Goal: Task Accomplishment & Management: Use online tool/utility

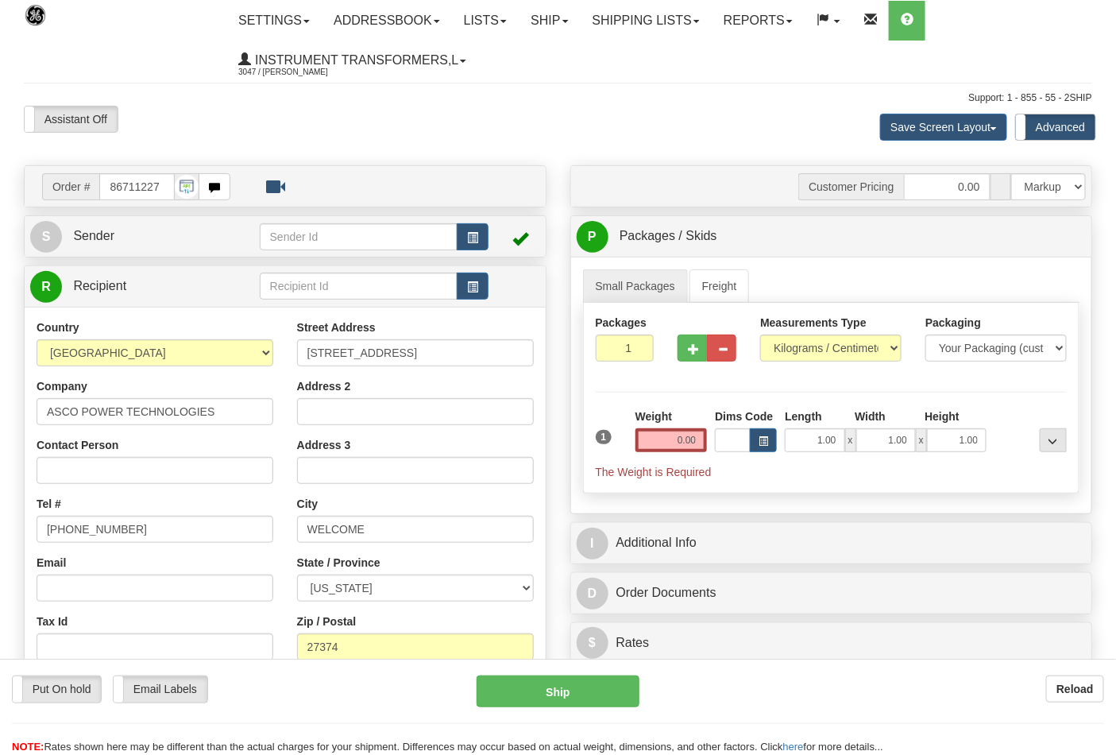
select select "0"
click at [760, 335] on select "Pounds / Inches Kilograms / Centimeters" at bounding box center [830, 347] width 141 height 27
click at [654, 456] on div "Weight 0.00" at bounding box center [671, 436] width 80 height 56
click at [658, 442] on input "0.00" at bounding box center [671, 440] width 72 height 24
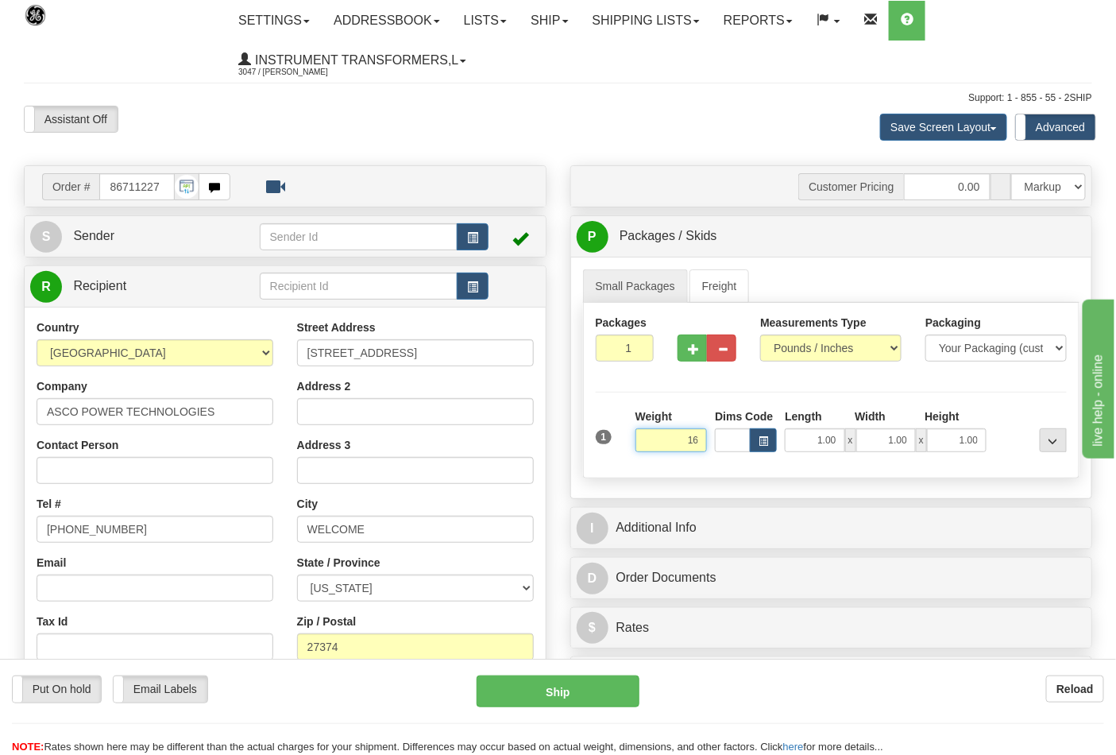
click button "Delete" at bounding box center [0, 0] width 0 height 0
type input "16.00"
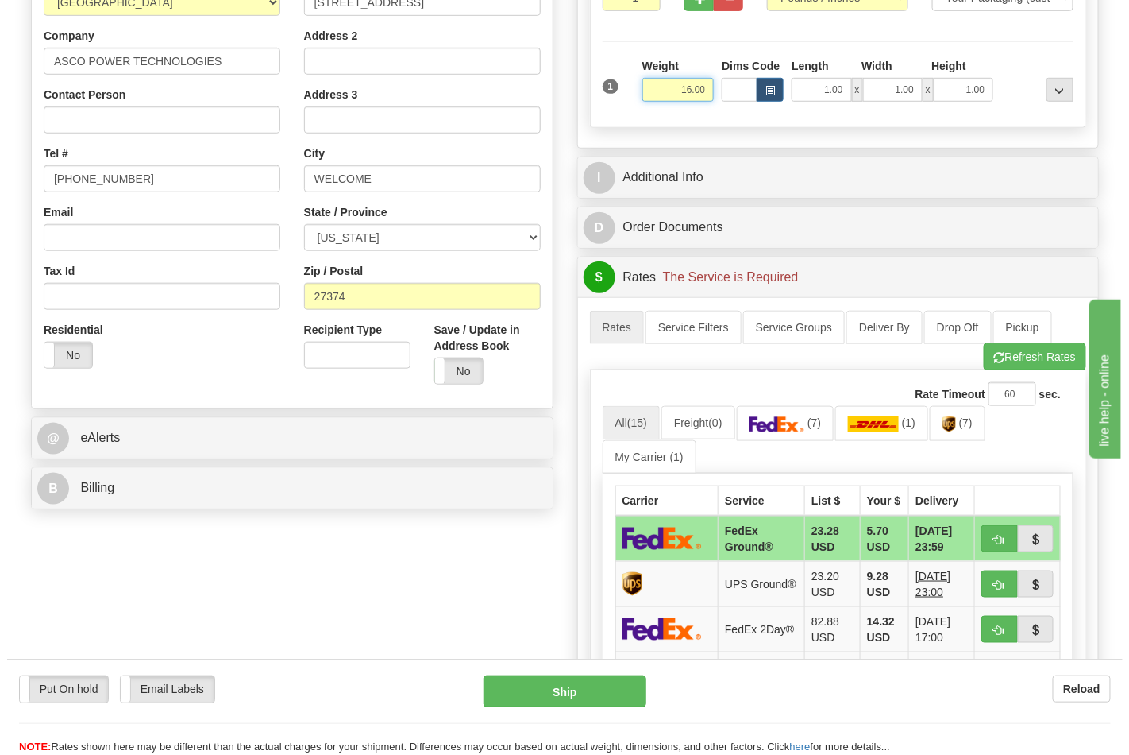
scroll to position [353, 0]
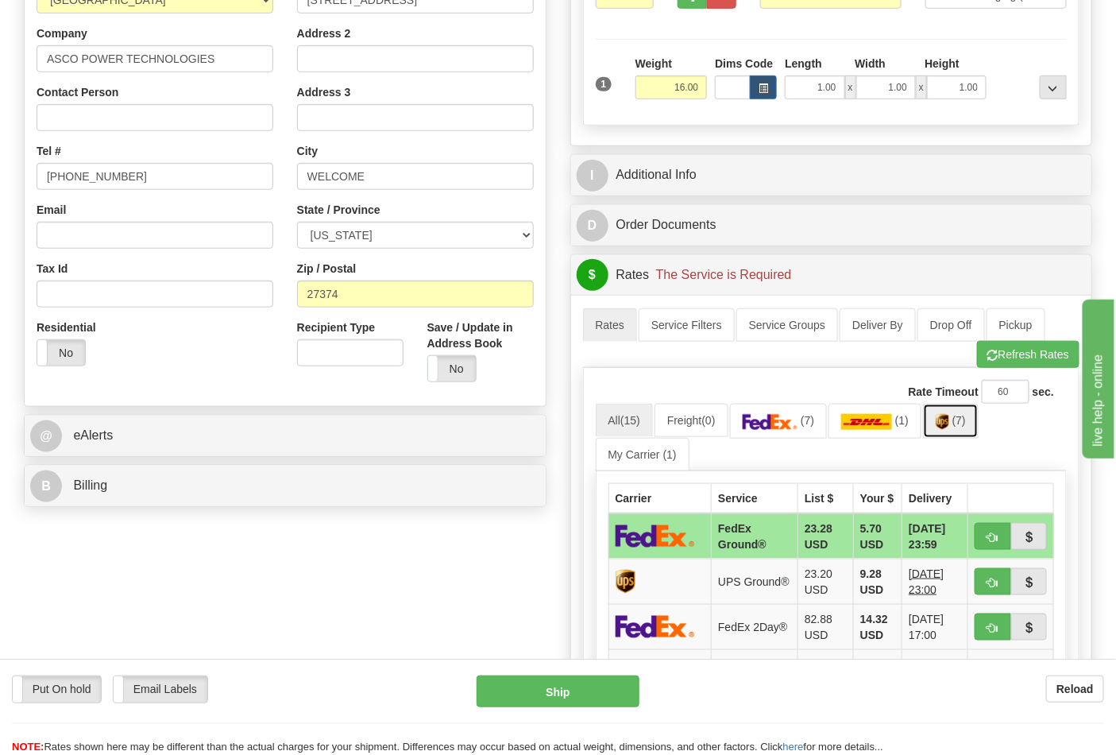
click at [955, 432] on link "(7)" at bounding box center [951, 420] width 56 height 34
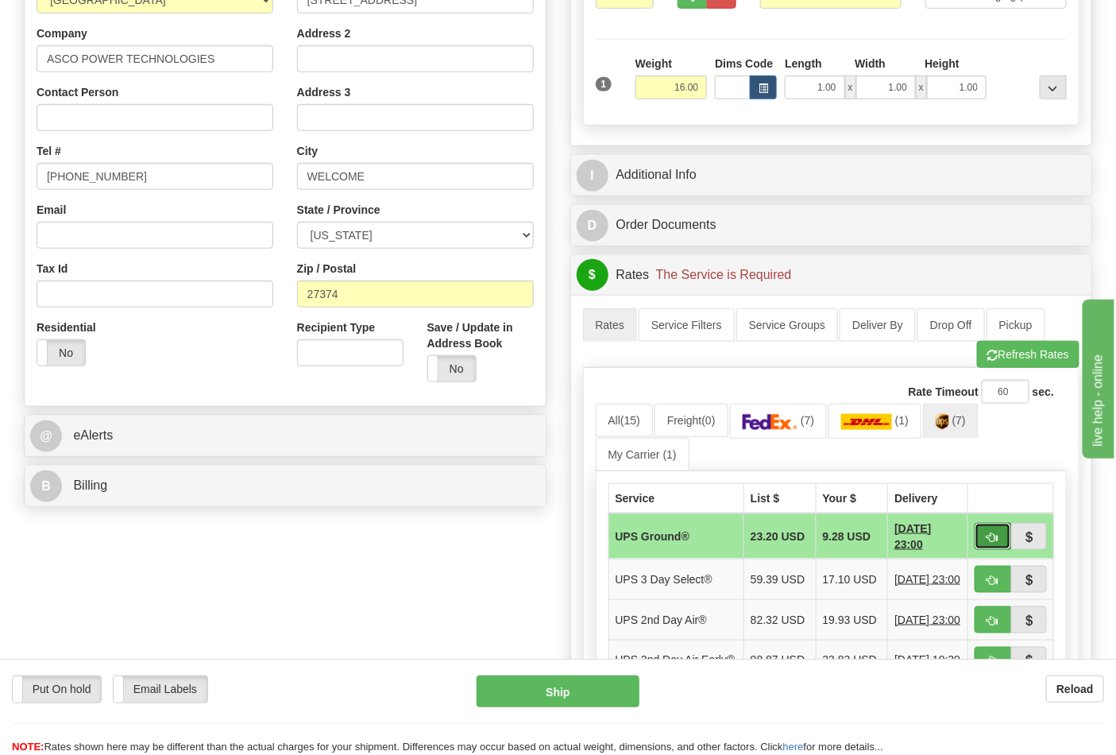
click at [999, 537] on button "button" at bounding box center [993, 536] width 37 height 27
type input "03"
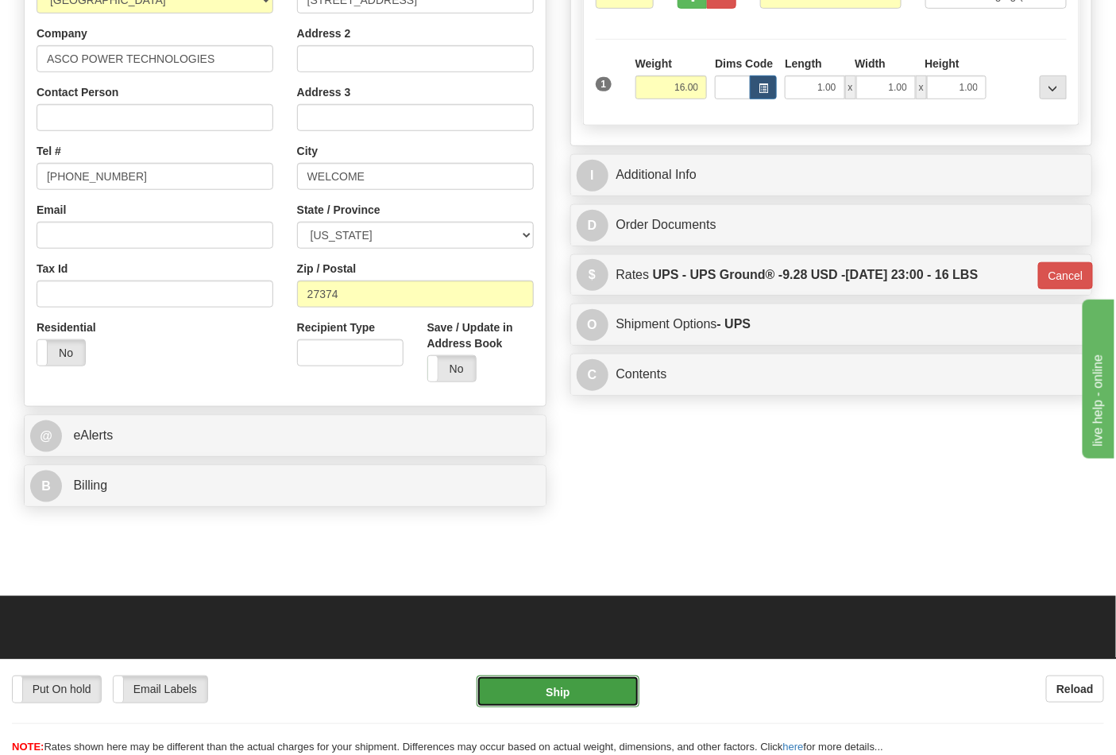
click at [578, 685] on button "Ship" at bounding box center [558, 691] width 162 height 32
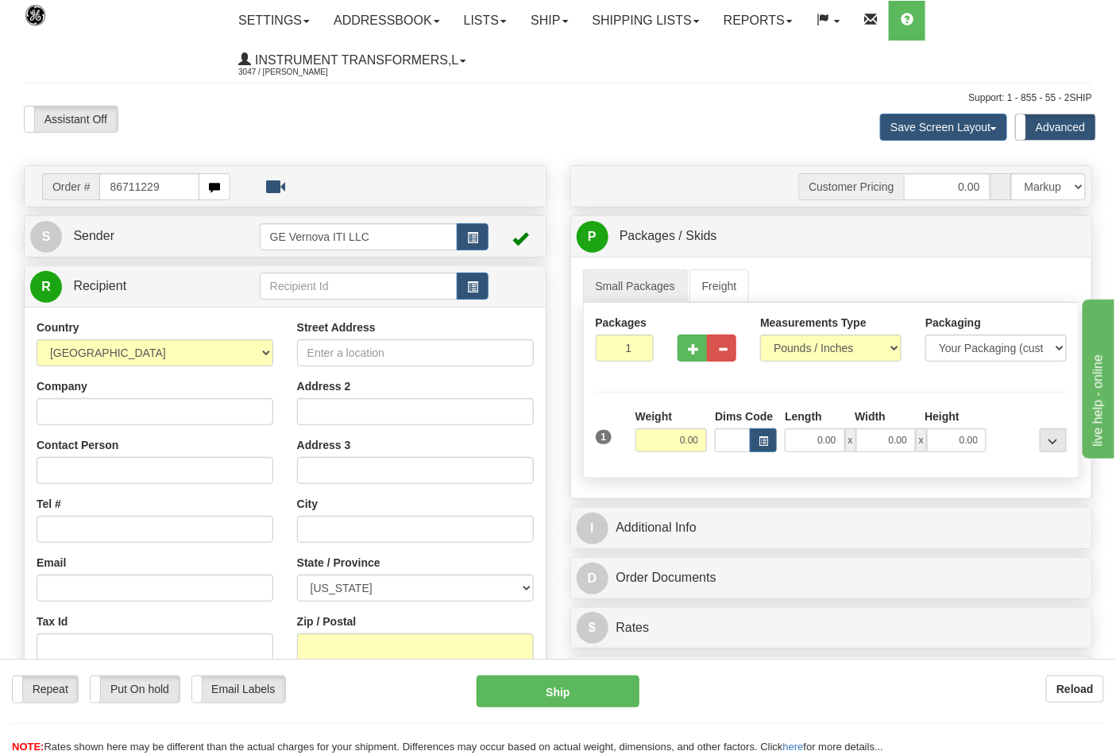
type input "86711229"
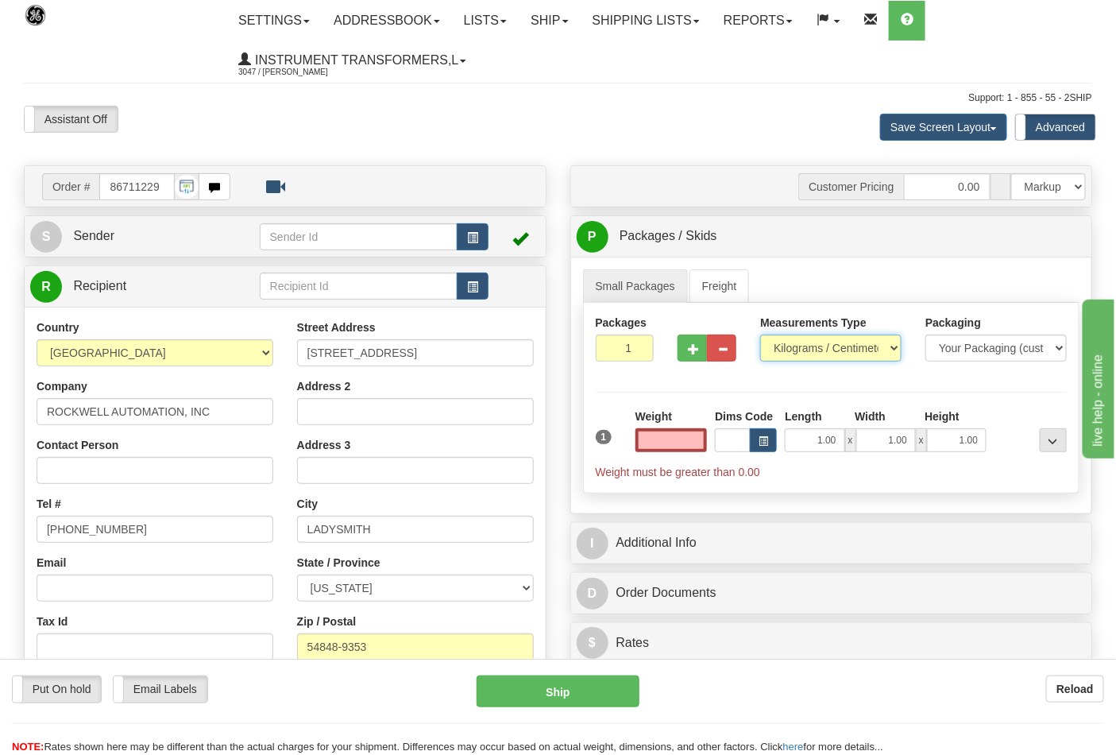
type input "0.00"
drag, startPoint x: 878, startPoint y: 343, endPoint x: 861, endPoint y: 355, distance: 20.5
click at [878, 343] on select "Pounds / Inches Kilograms / Centimeters" at bounding box center [830, 347] width 141 height 27
select select "0"
click at [760, 335] on select "Pounds / Inches Kilograms / Centimeters" at bounding box center [830, 347] width 141 height 27
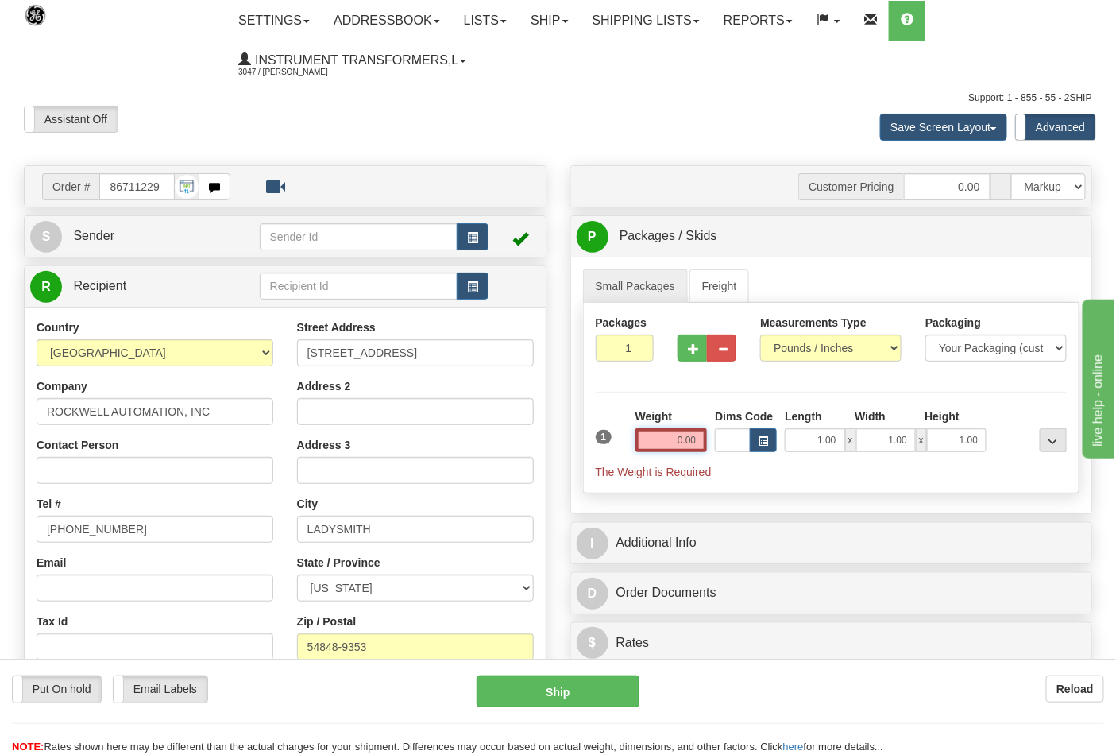
click at [662, 451] on input "0.00" at bounding box center [671, 440] width 72 height 24
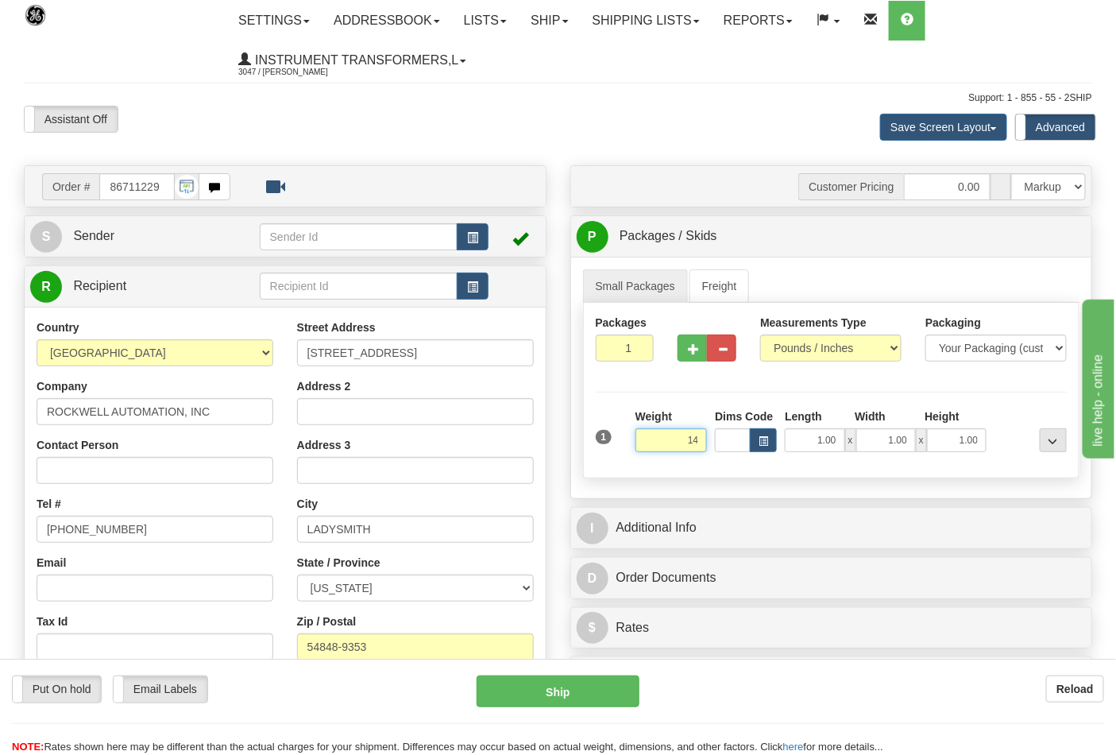
click button "Delete" at bounding box center [0, 0] width 0 height 0
type input "14.00"
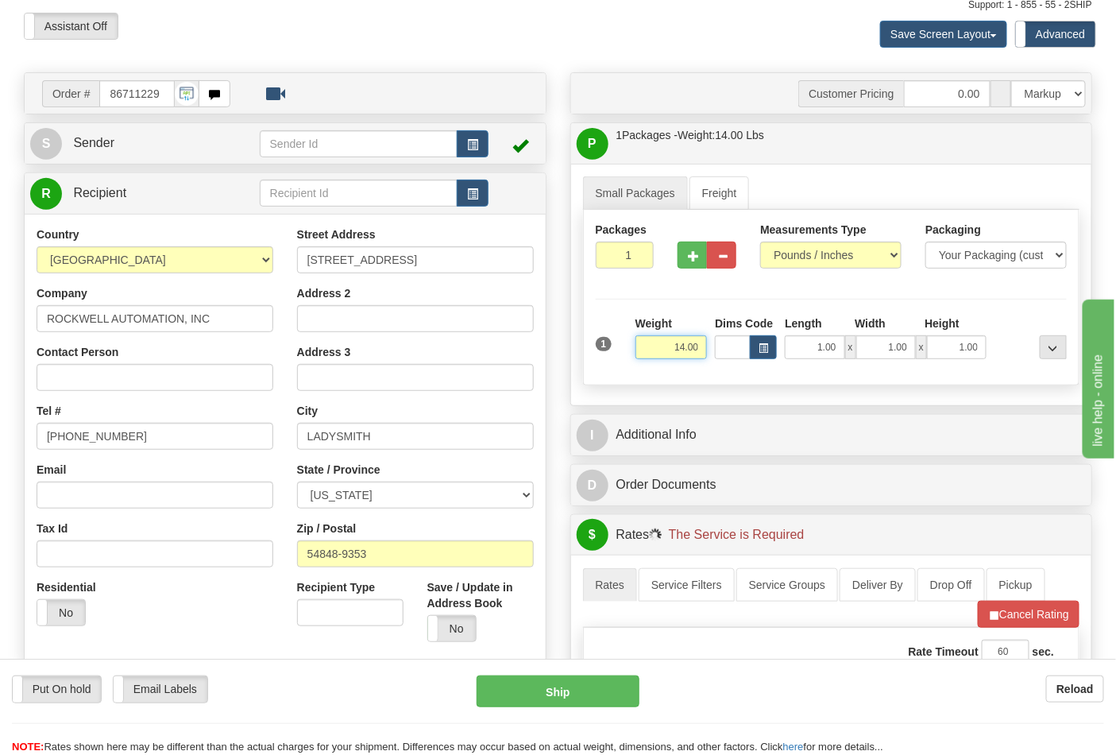
scroll to position [441, 0]
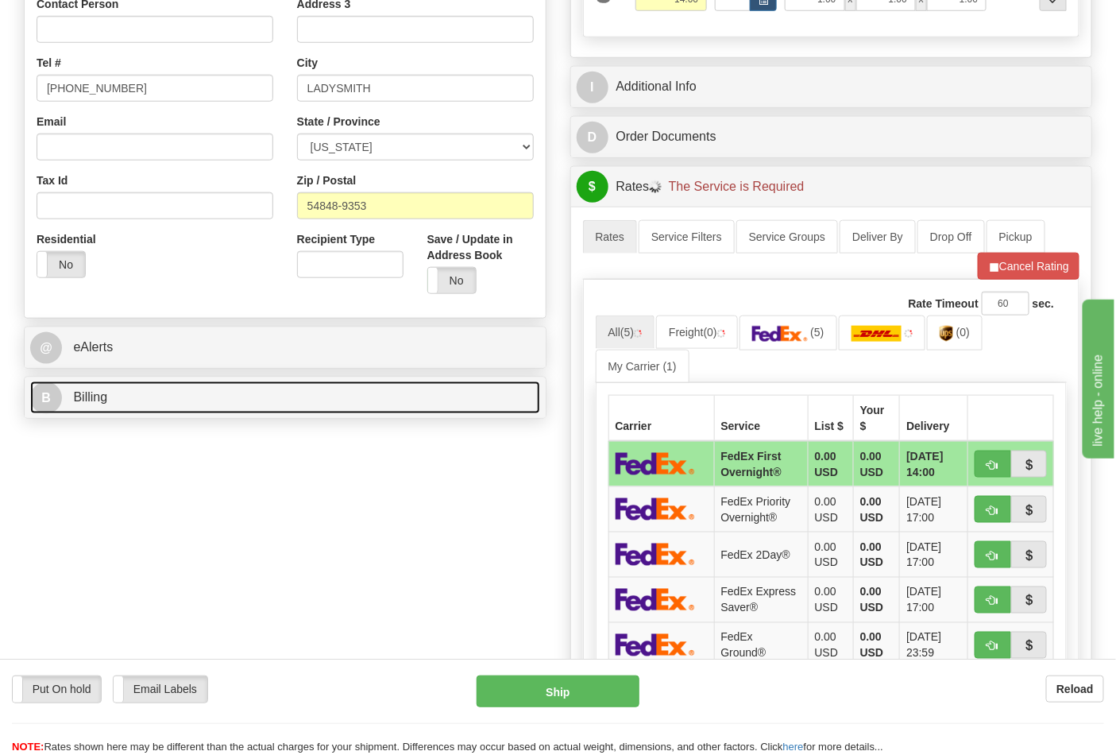
click at [272, 402] on link "B Billing" at bounding box center [285, 397] width 510 height 33
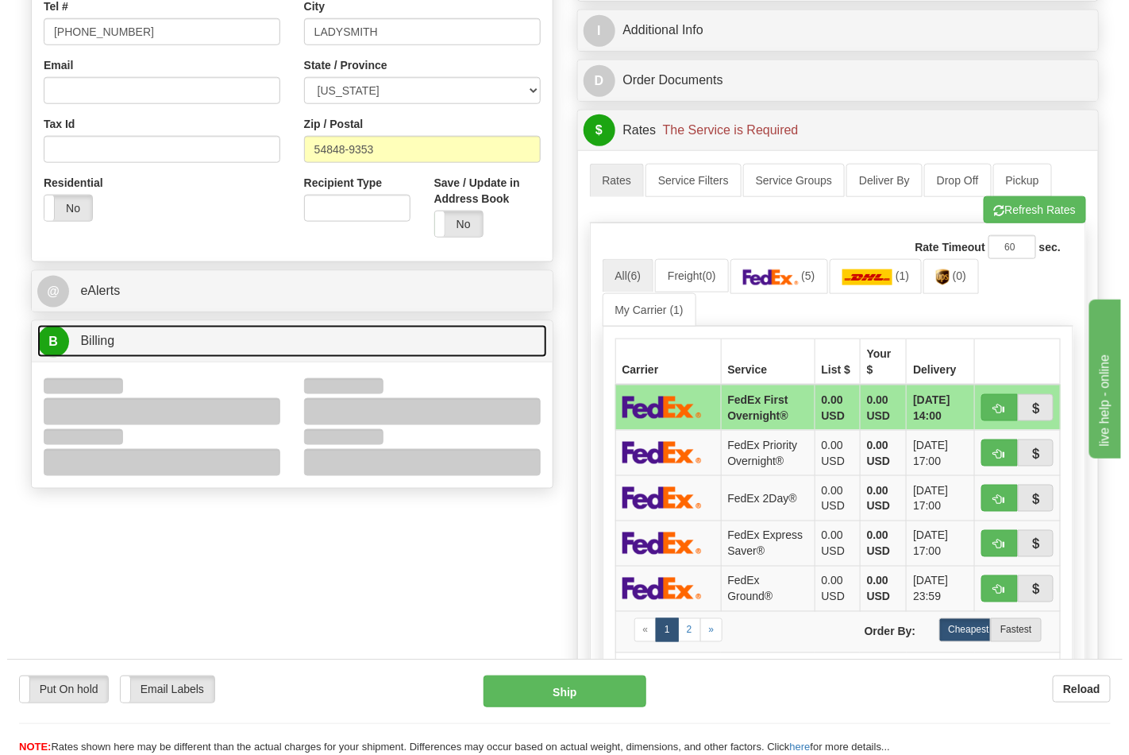
scroll to position [529, 0]
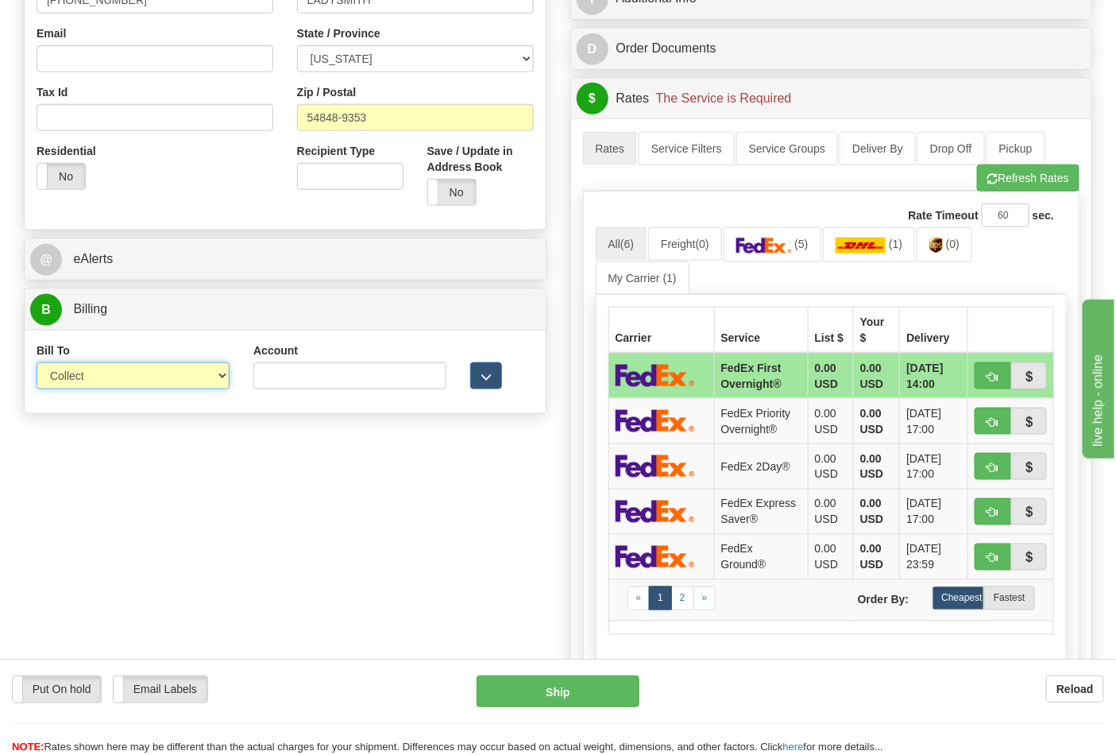
drag, startPoint x: 228, startPoint y: 382, endPoint x: 217, endPoint y: 390, distance: 13.7
click at [228, 382] on select "Sender Recipient Third Party Collect" at bounding box center [133, 375] width 193 height 27
select select "2"
click at [37, 364] on select "Sender Recipient Third Party Collect" at bounding box center [133, 375] width 193 height 27
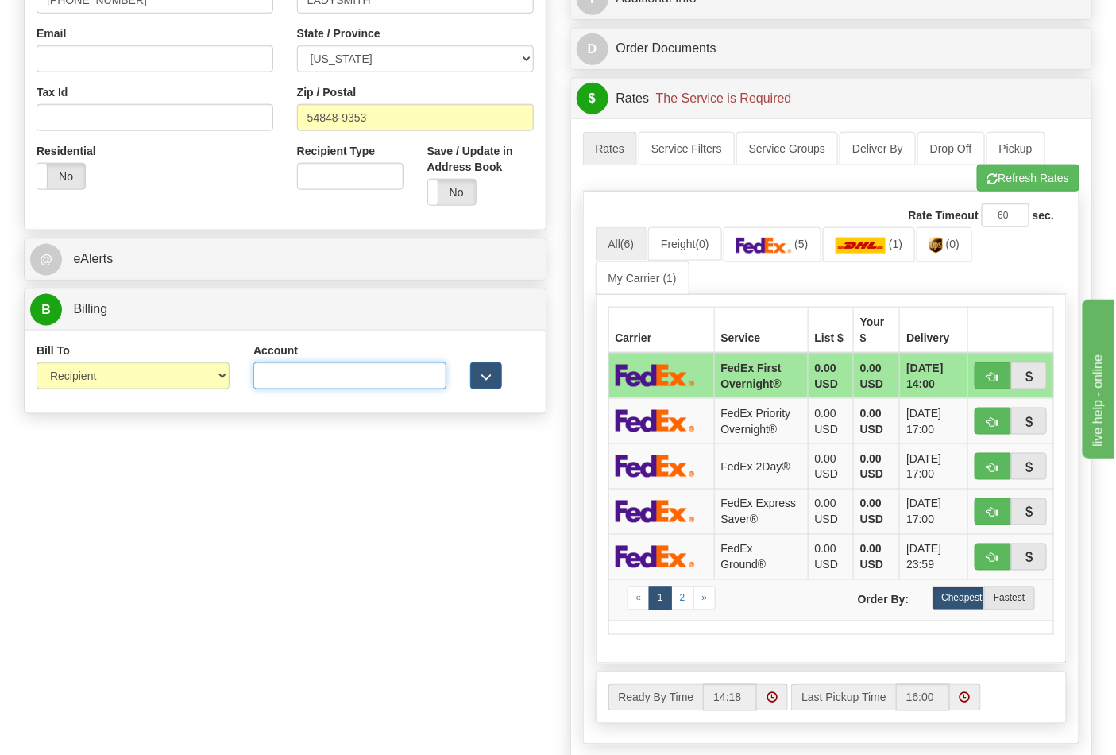
click at [347, 377] on input "Account" at bounding box center [349, 375] width 193 height 27
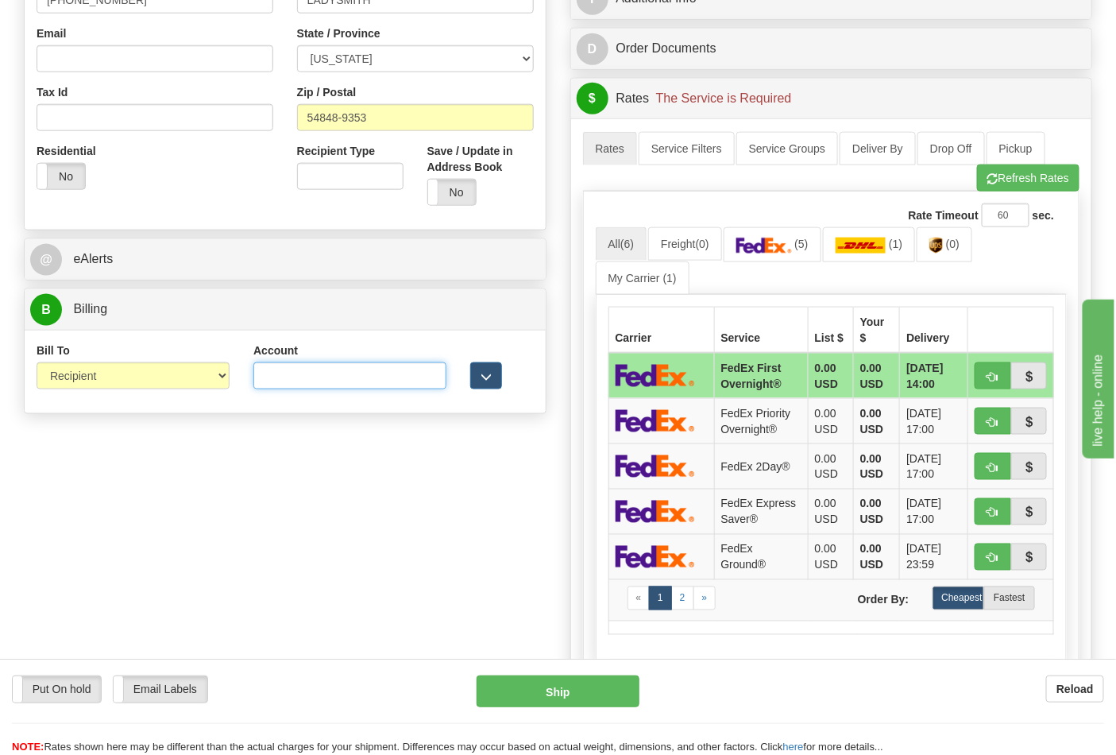
paste input "4329X5"
type input "4329X5"
click at [936, 238] on link "(0)" at bounding box center [945, 244] width 56 height 34
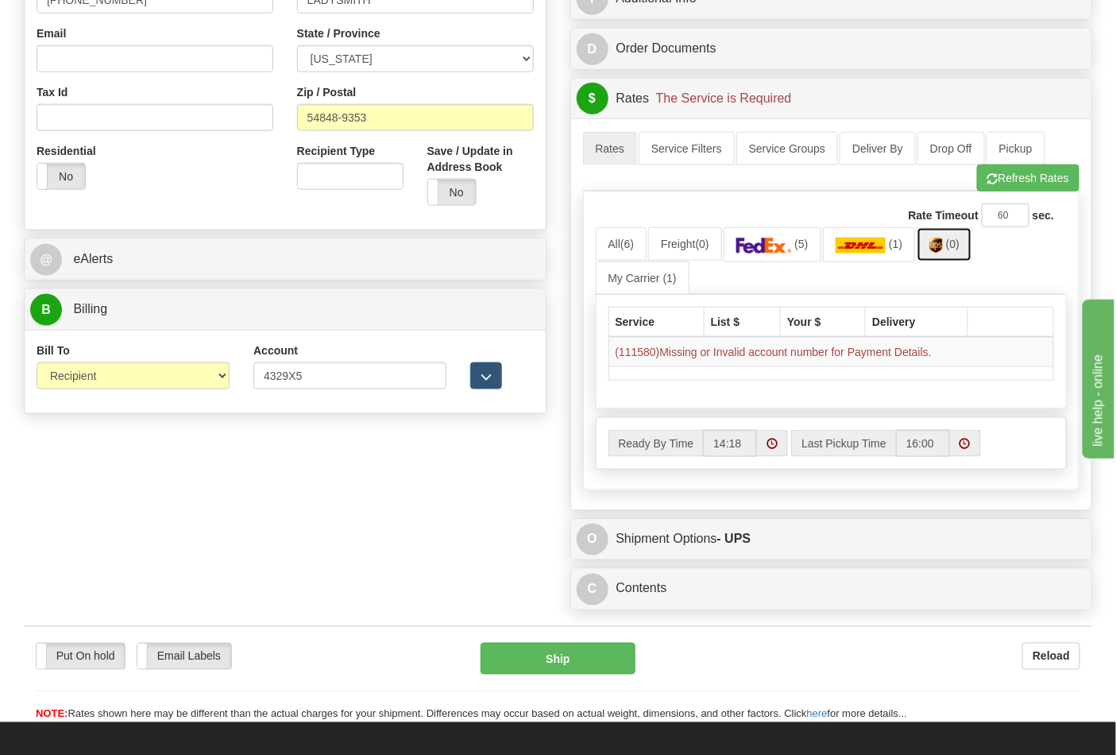
click at [931, 253] on link "(0)" at bounding box center [945, 244] width 56 height 34
click at [1003, 184] on button "Refresh Rates" at bounding box center [1028, 177] width 102 height 27
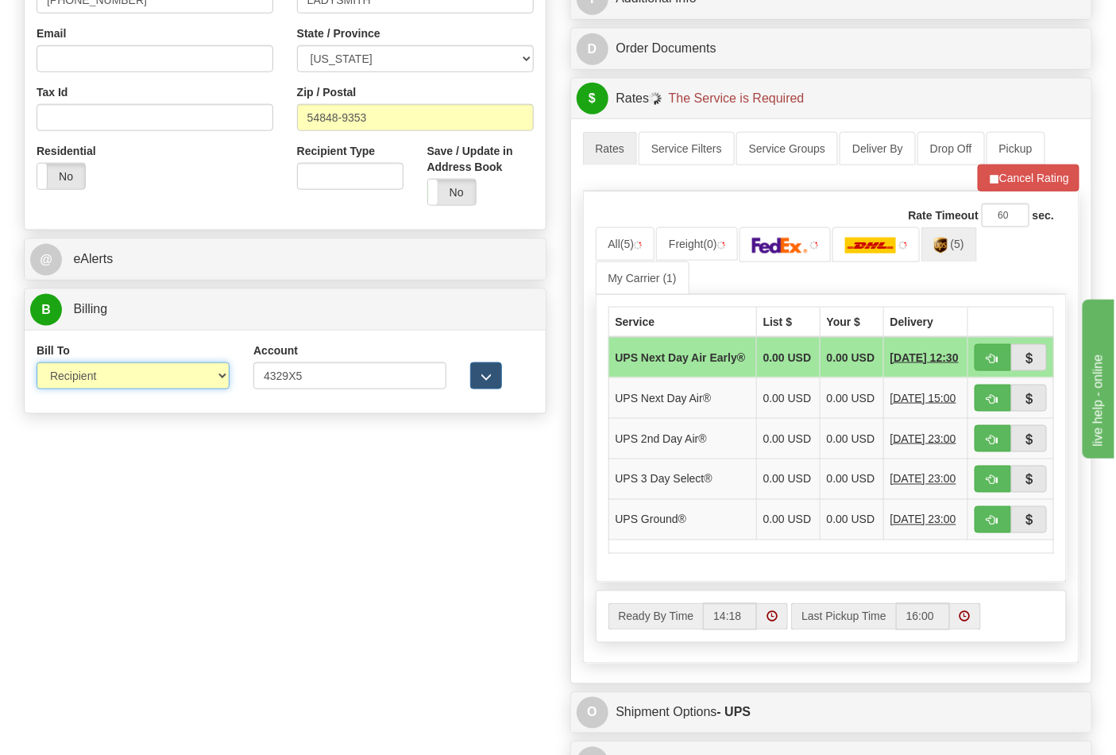
click at [218, 383] on select "Sender Recipient Third Party Collect" at bounding box center [133, 375] width 193 height 27
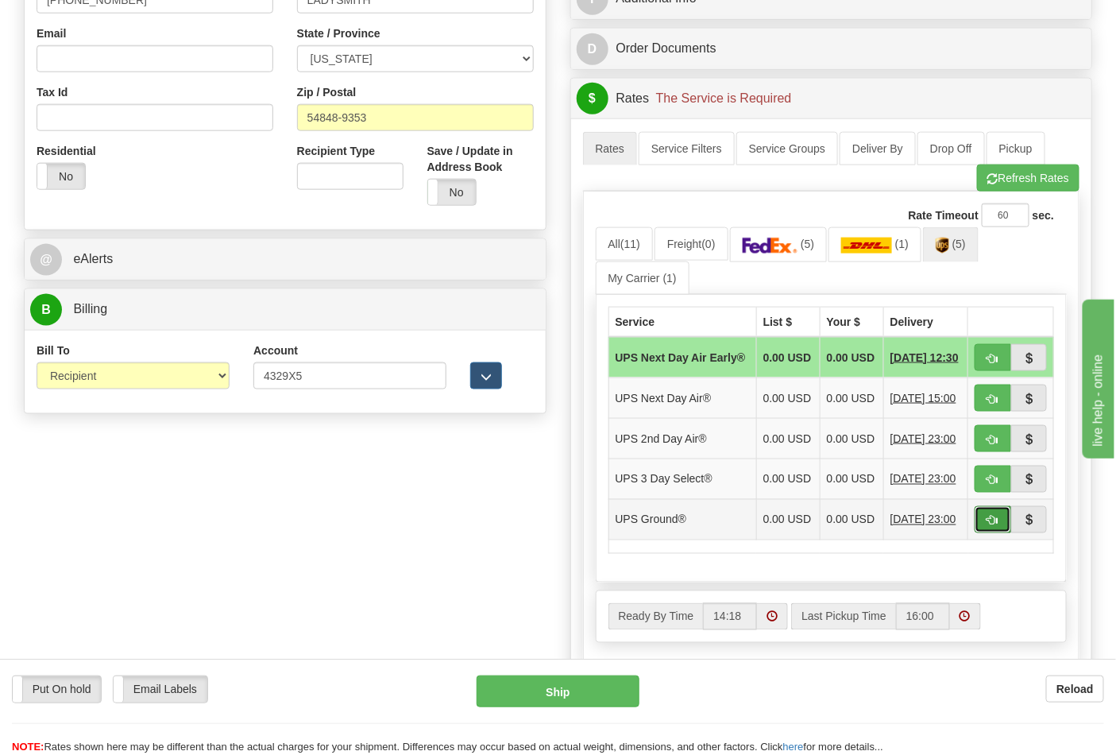
click at [991, 533] on button "button" at bounding box center [993, 519] width 37 height 27
type input "03"
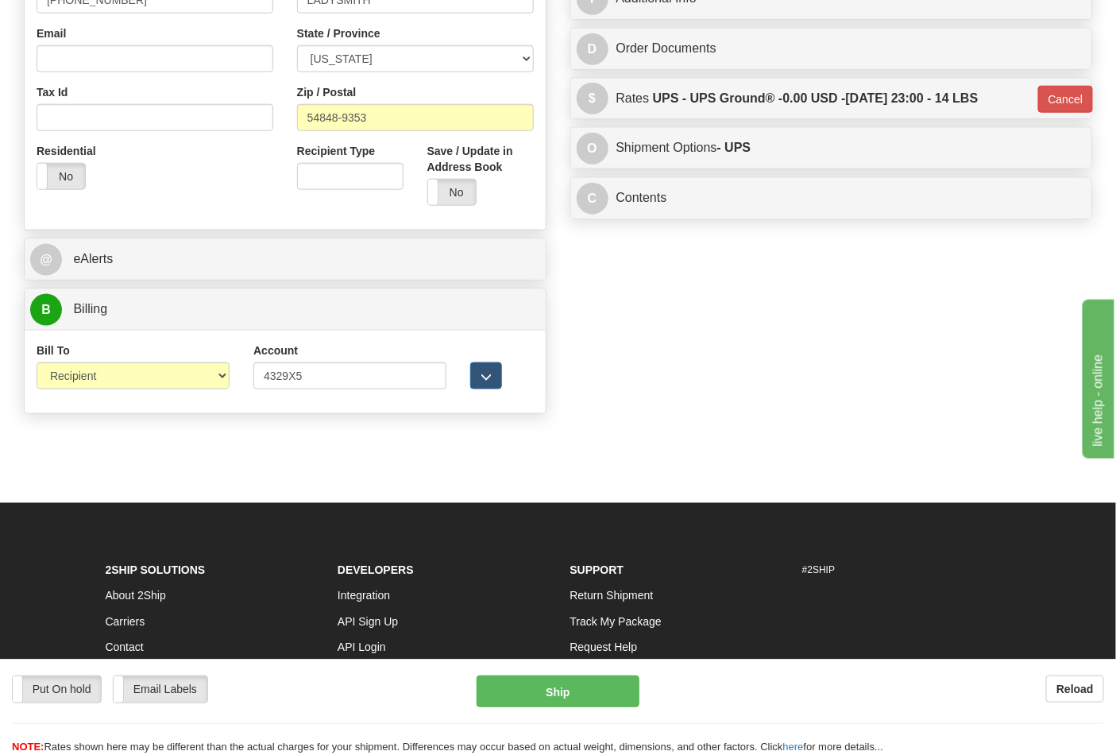
click at [549, 669] on div "Put On hold Put On hold Email Labels Email Labels Edit Reload Ship Reload" at bounding box center [558, 706] width 1116 height 96
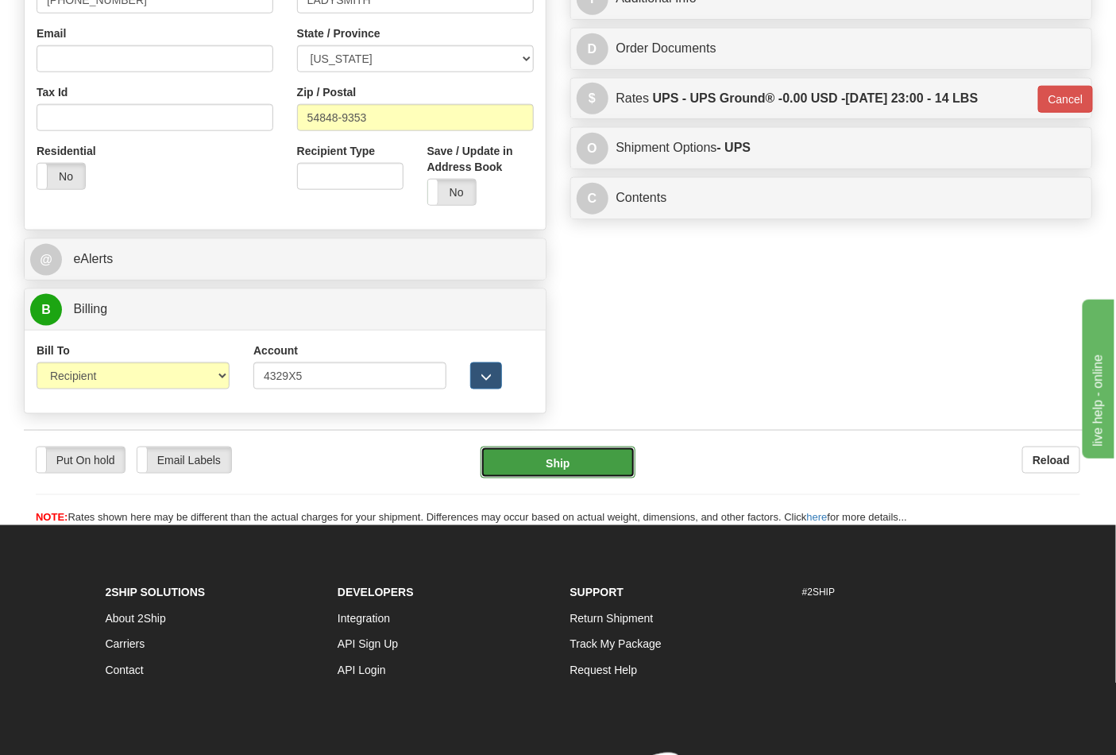
click at [554, 455] on button "Ship" at bounding box center [558, 462] width 154 height 32
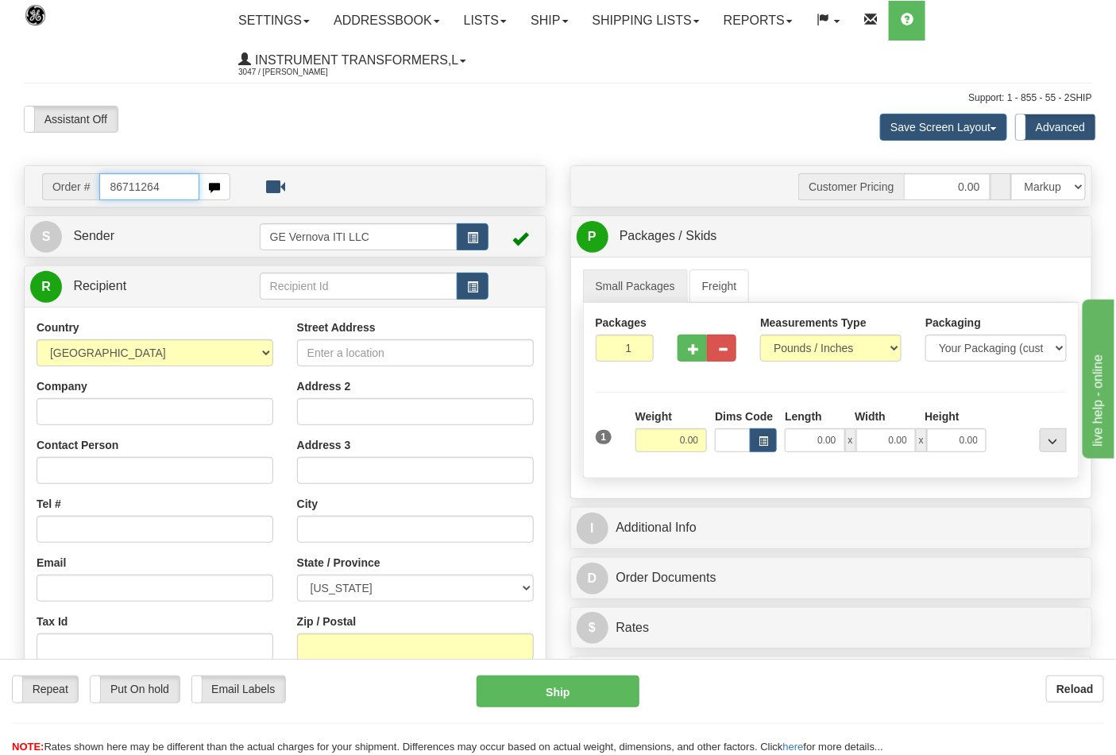
type input "86711264"
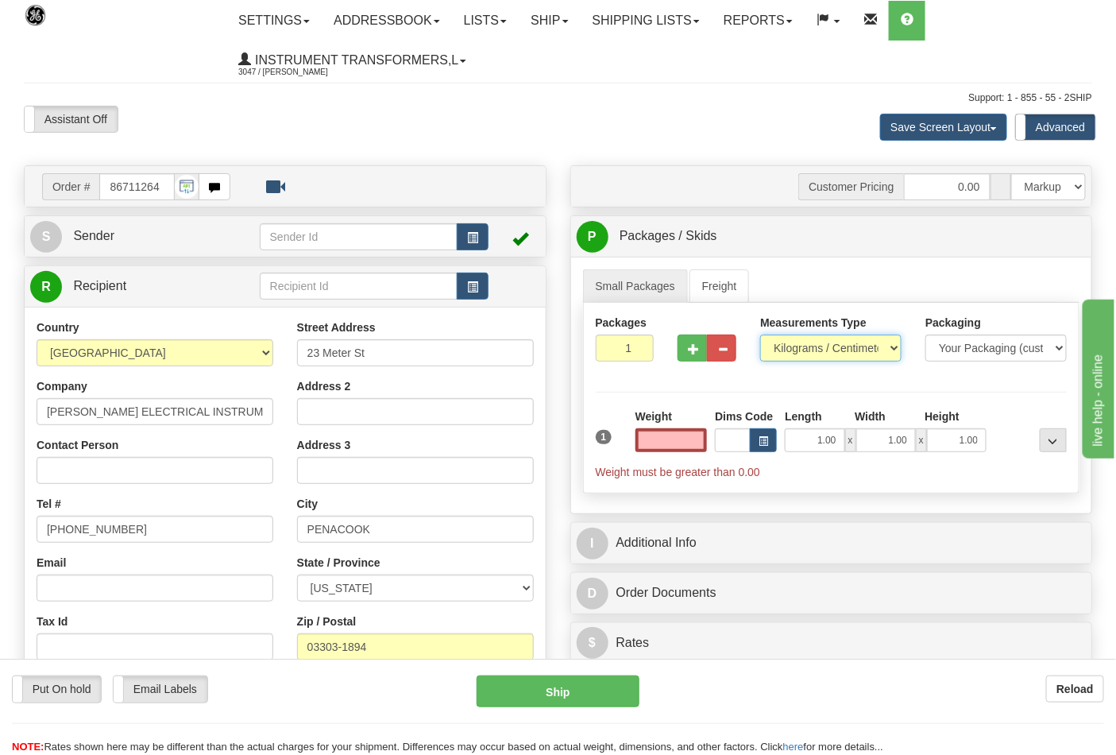
type input "0.00"
click at [819, 346] on select "Pounds / Inches Kilograms / Centimeters" at bounding box center [830, 347] width 141 height 27
select select "0"
click at [760, 335] on select "Pounds / Inches Kilograms / Centimeters" at bounding box center [830, 347] width 141 height 27
click at [693, 355] on button "button" at bounding box center [691, 347] width 29 height 27
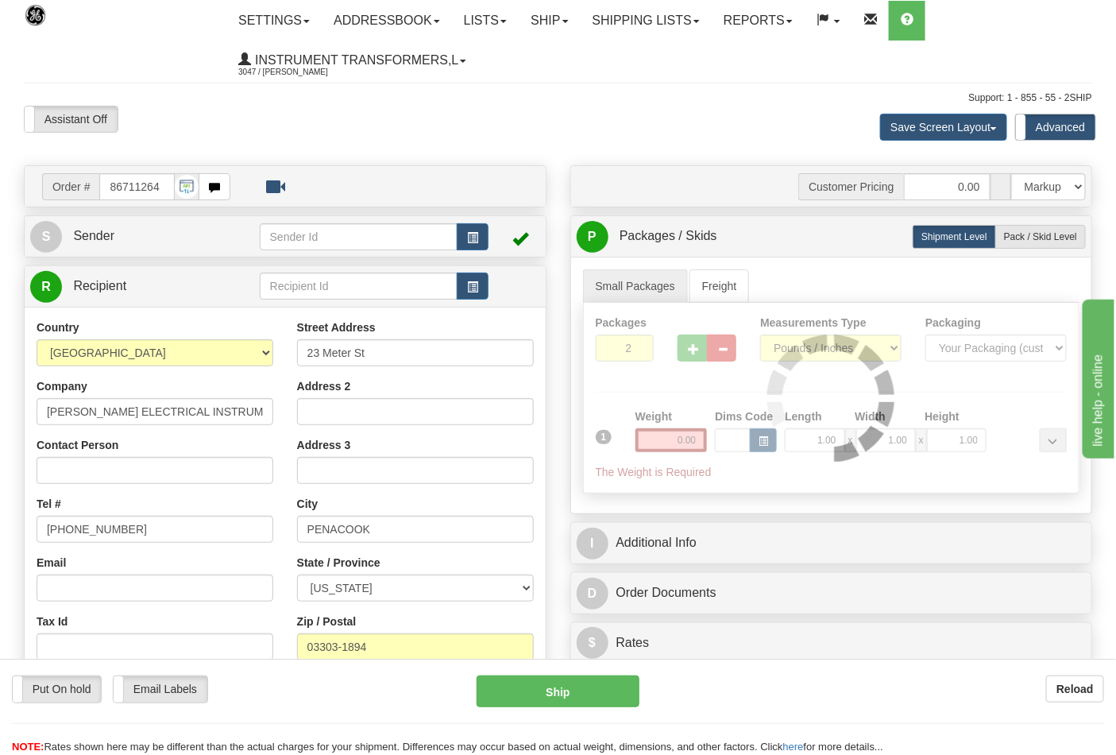
click at [692, 354] on div at bounding box center [832, 398] width 496 height 190
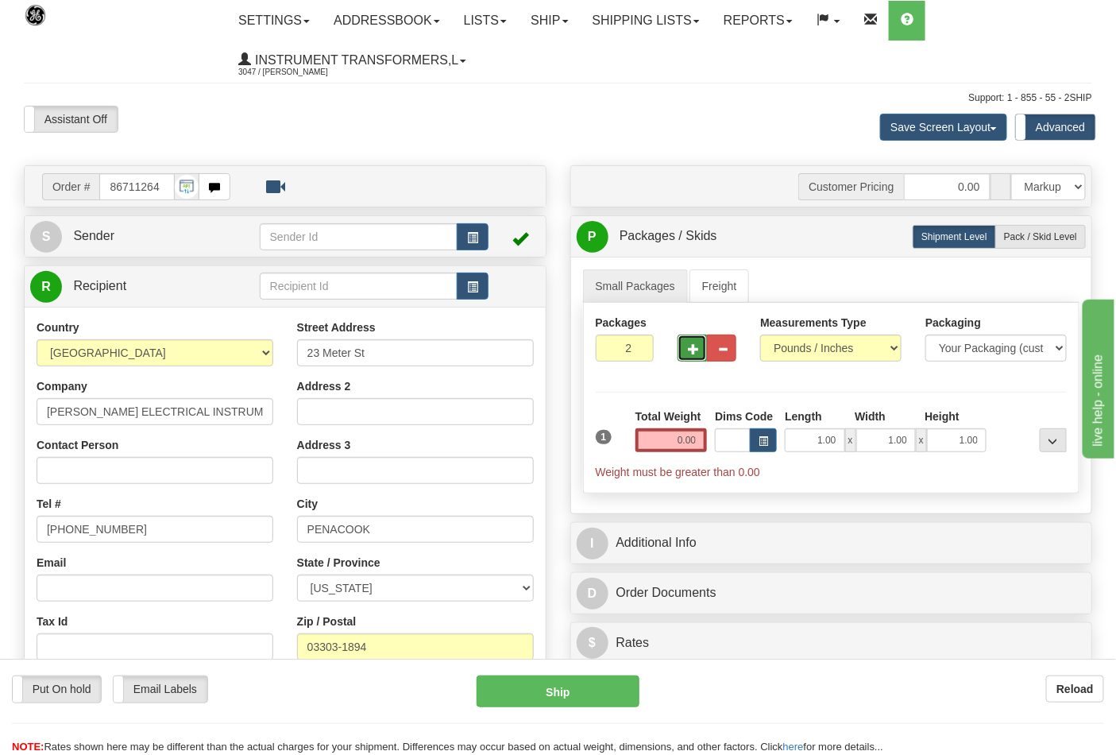
click at [693, 347] on span "button" at bounding box center [693, 349] width 11 height 10
type input "4"
click at [655, 441] on input "0.00" at bounding box center [671, 440] width 72 height 24
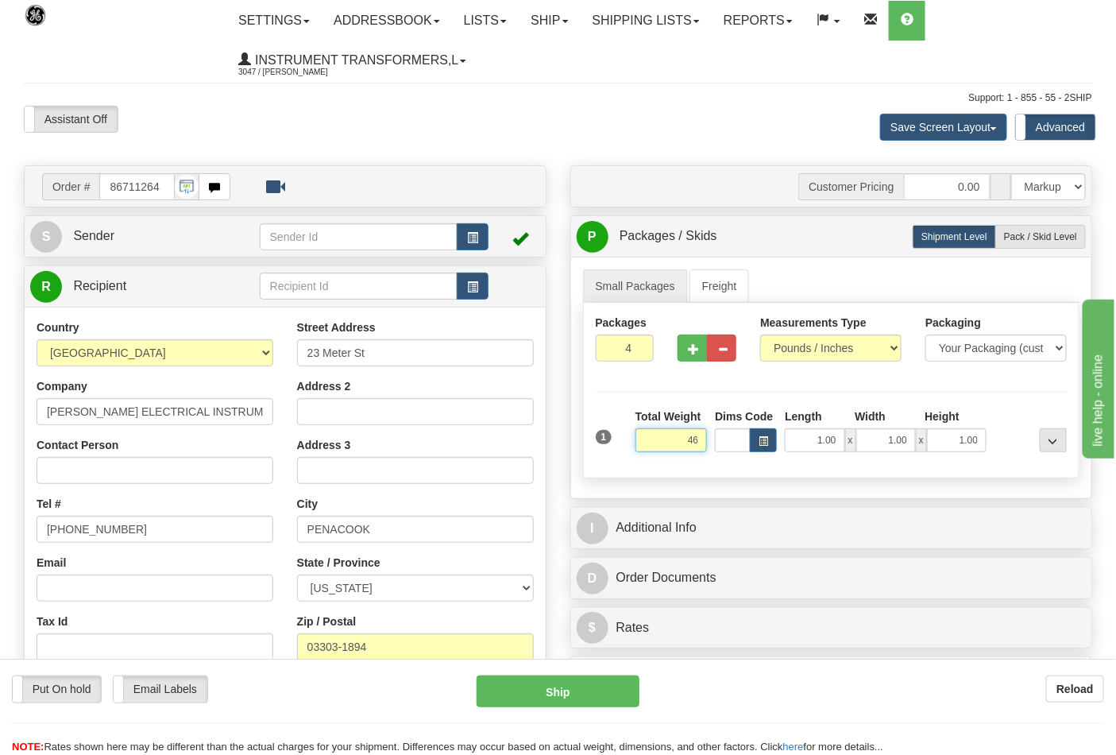
click button "Delete" at bounding box center [0, 0] width 0 height 0
type input "46.00"
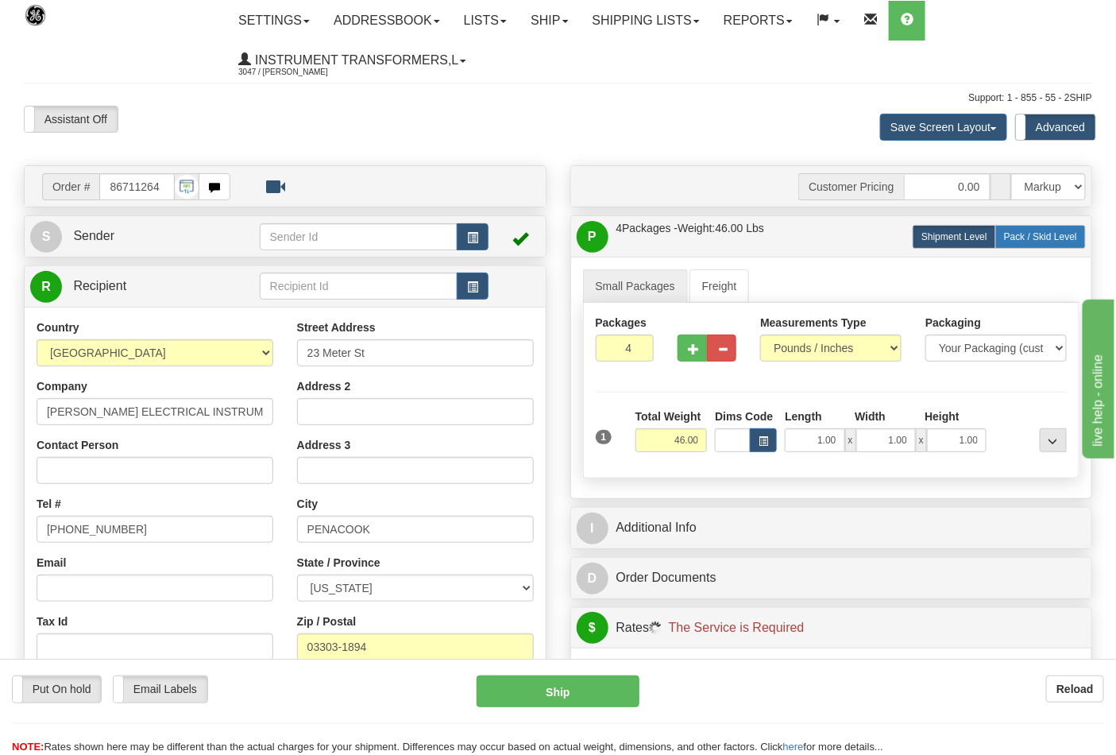
click at [1013, 239] on span "Pack / Skid Level" at bounding box center [1040, 236] width 73 height 11
radio input "true"
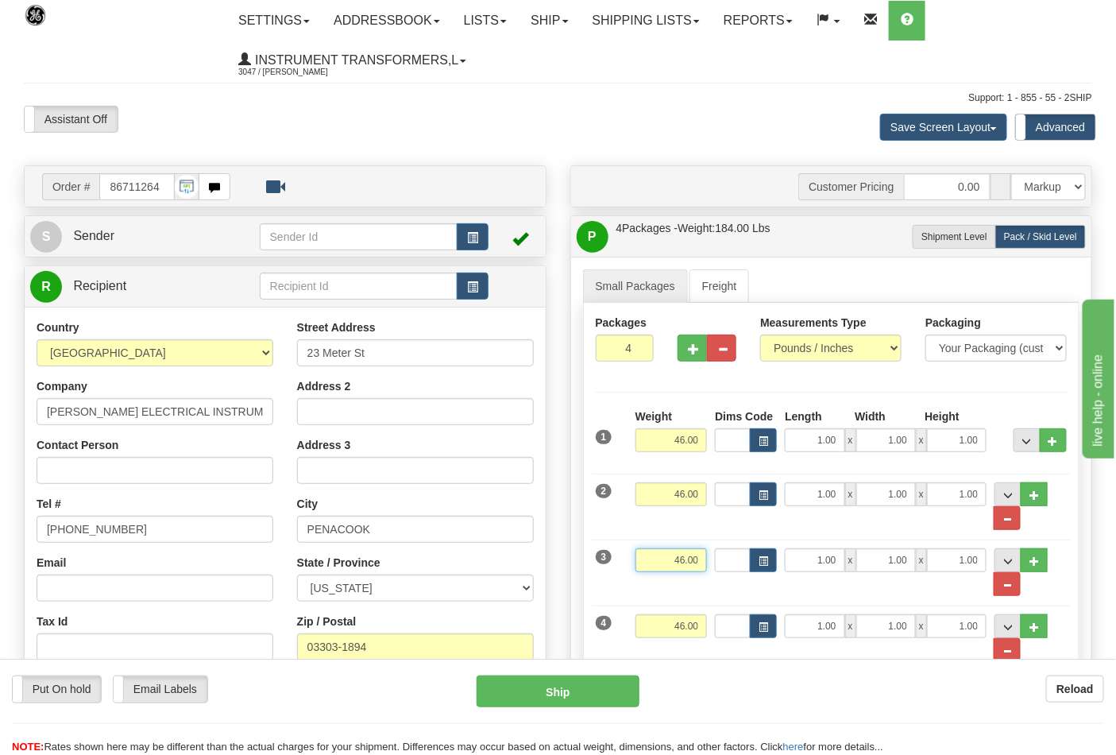
drag, startPoint x: 670, startPoint y: 558, endPoint x: 716, endPoint y: 564, distance: 46.5
click at [716, 564] on div "3 Weight 46.00 Dims Code Length Width Height" at bounding box center [832, 563] width 480 height 65
click button "Delete" at bounding box center [0, 0] width 0 height 0
type input "26.00"
drag, startPoint x: 661, startPoint y: 631, endPoint x: 724, endPoint y: 629, distance: 63.6
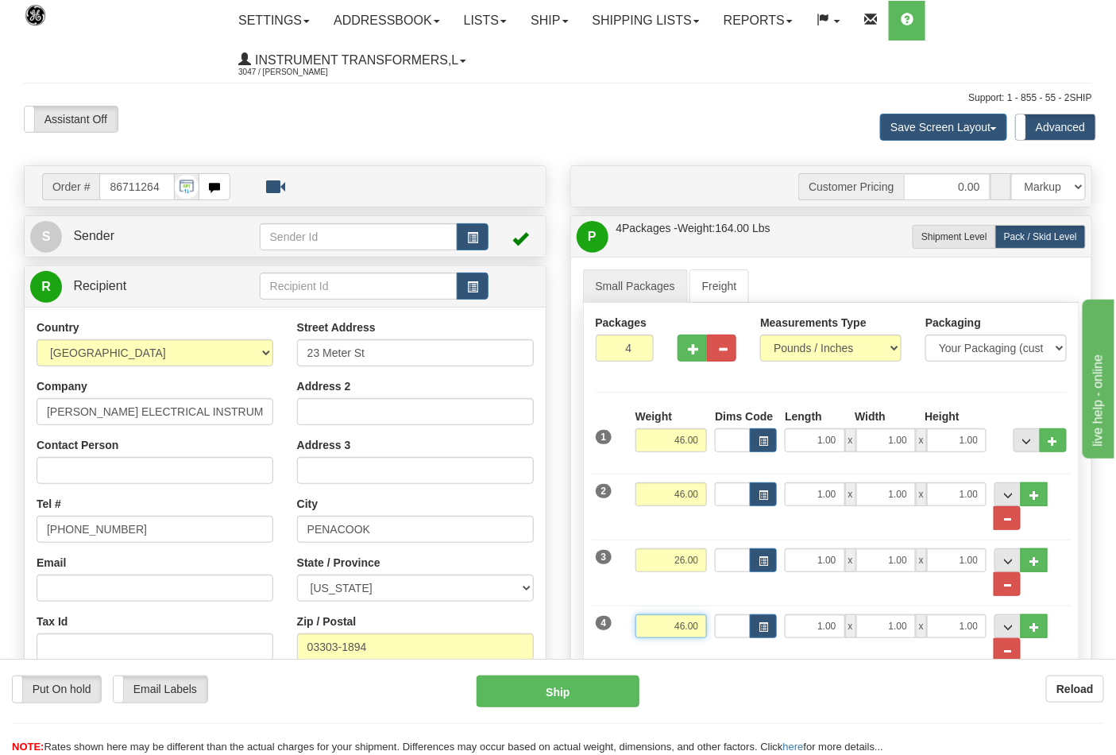
click at [724, 629] on div "4 Weight 46.00 Dims Code Length Width Height" at bounding box center [832, 629] width 480 height 65
click button "Delete" at bounding box center [0, 0] width 0 height 0
type input "18.00"
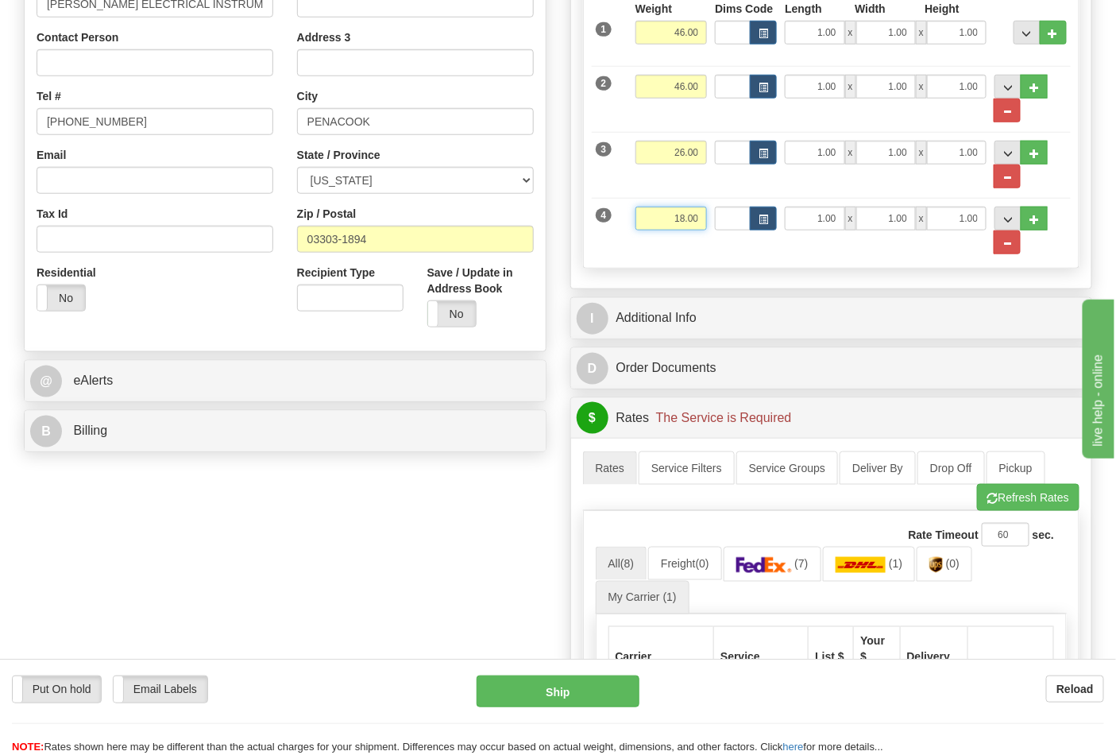
scroll to position [529, 0]
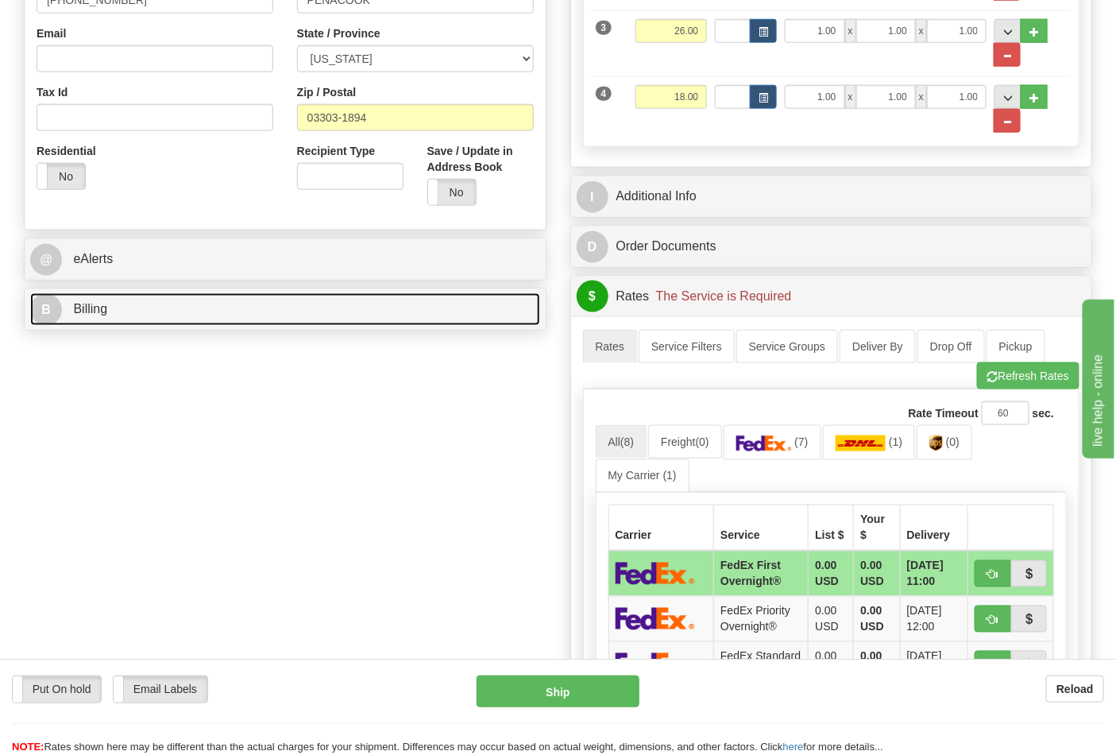
click at [415, 307] on link "B Billing" at bounding box center [285, 309] width 510 height 33
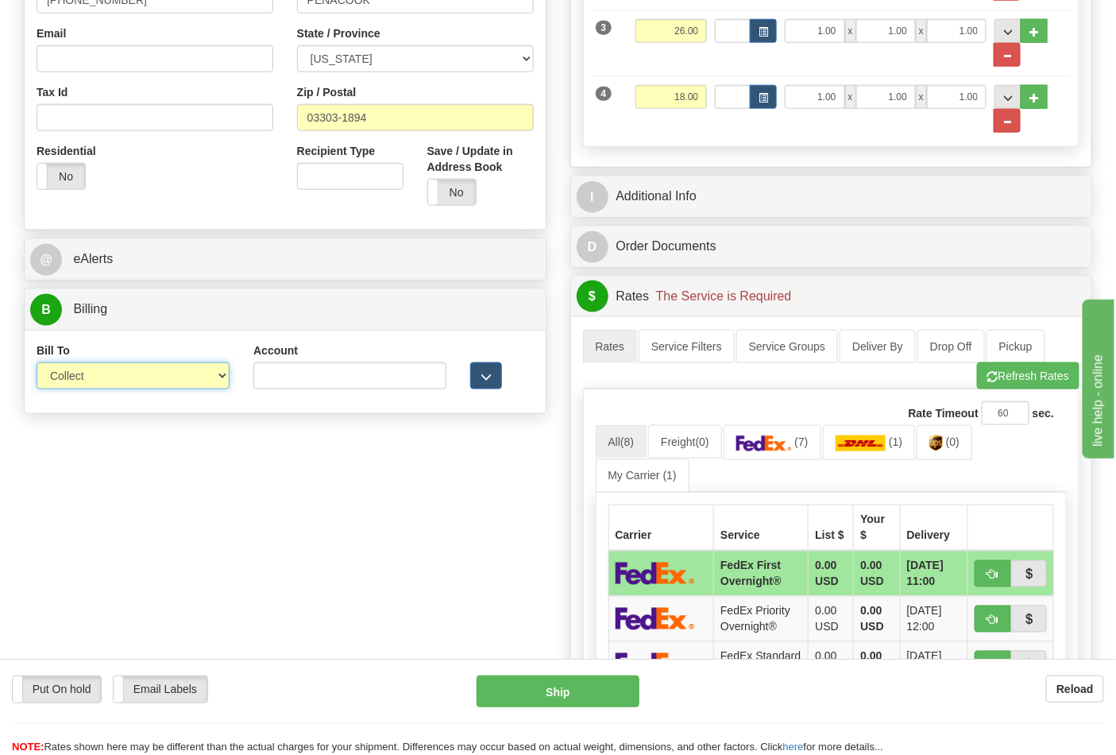
click at [164, 371] on select "Sender Recipient Third Party Collect" at bounding box center [133, 375] width 193 height 27
select select "2"
click at [37, 364] on select "Sender Recipient Third Party Collect" at bounding box center [133, 375] width 193 height 27
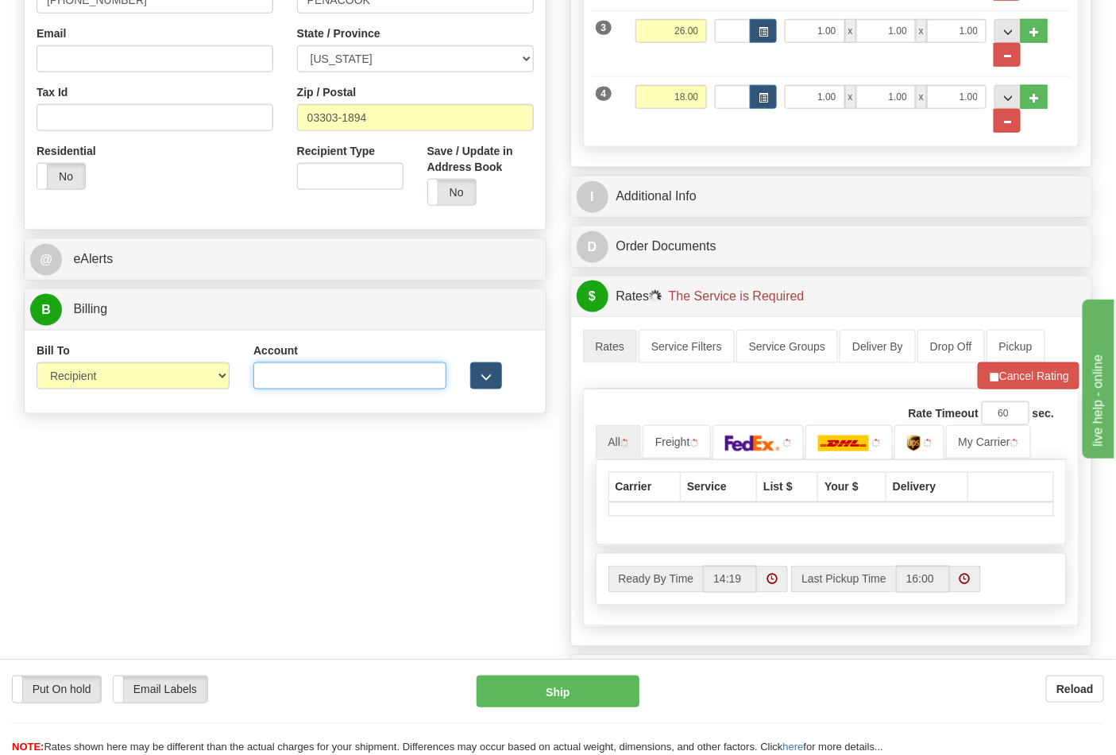
click at [256, 379] on input "Account" at bounding box center [349, 375] width 193 height 27
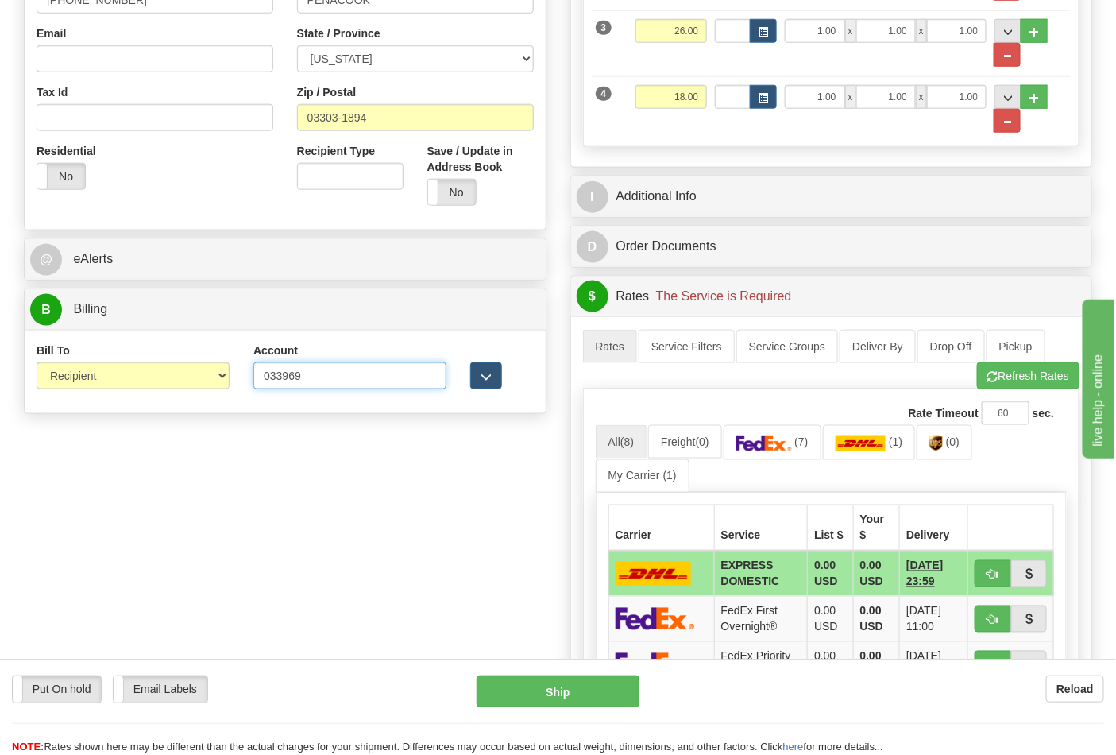
type input "033969"
click button "Delete" at bounding box center [0, 0] width 0 height 0
click at [939, 441] on img at bounding box center [936, 443] width 14 height 16
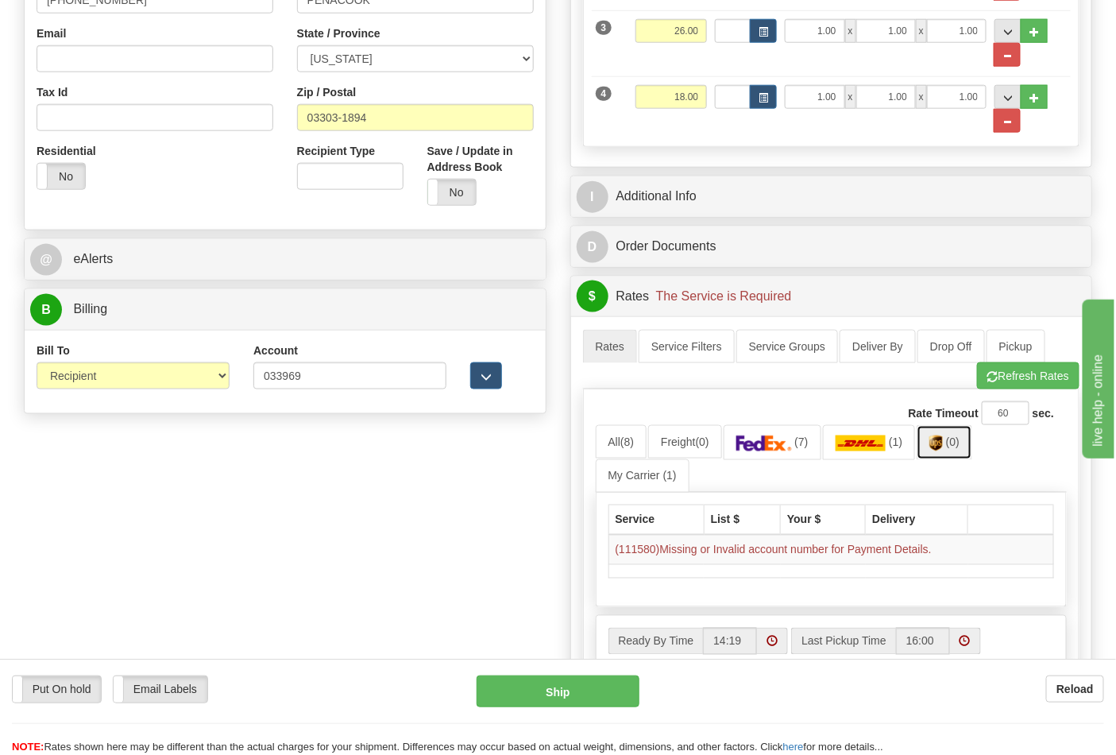
click at [969, 449] on link "(0)" at bounding box center [945, 442] width 56 height 34
click at [1033, 388] on button "Refresh Rates" at bounding box center [1028, 375] width 102 height 27
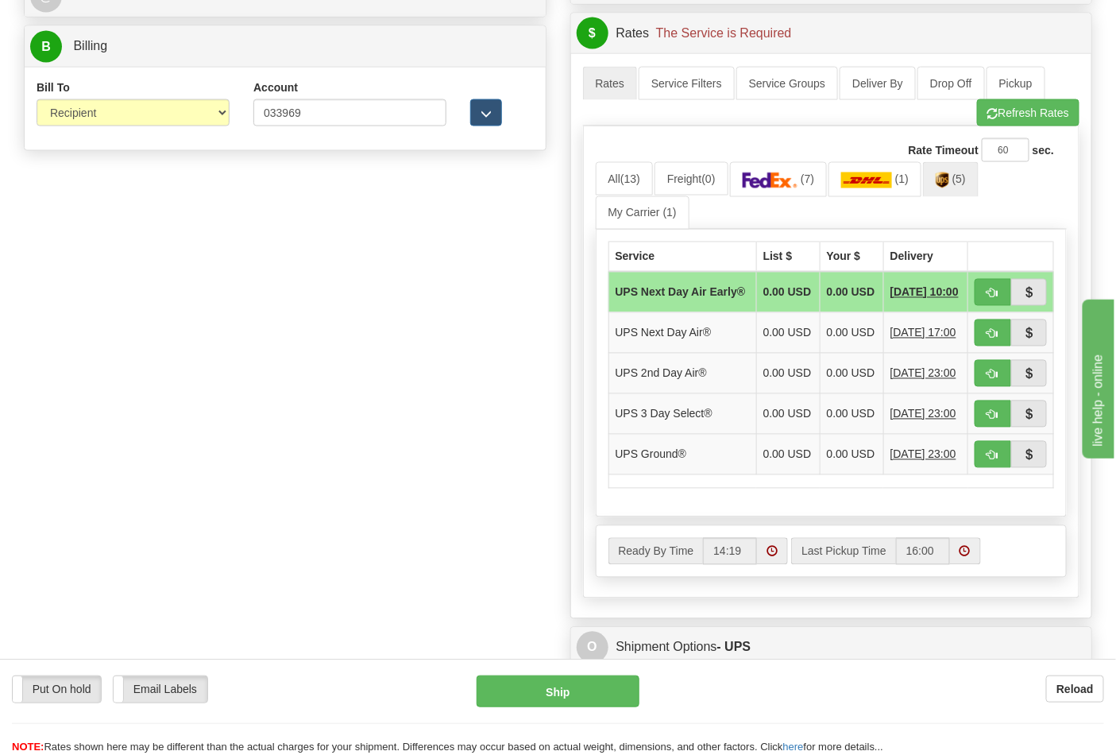
scroll to position [794, 0]
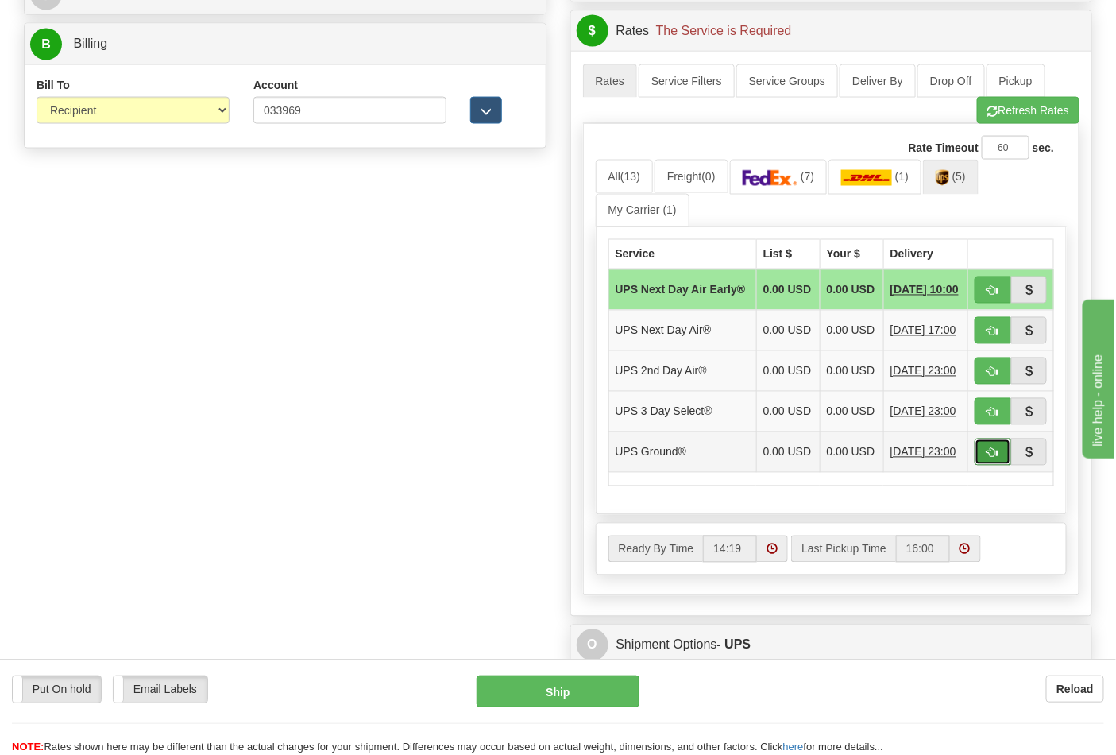
click at [985, 465] on button "button" at bounding box center [993, 451] width 37 height 27
type input "03"
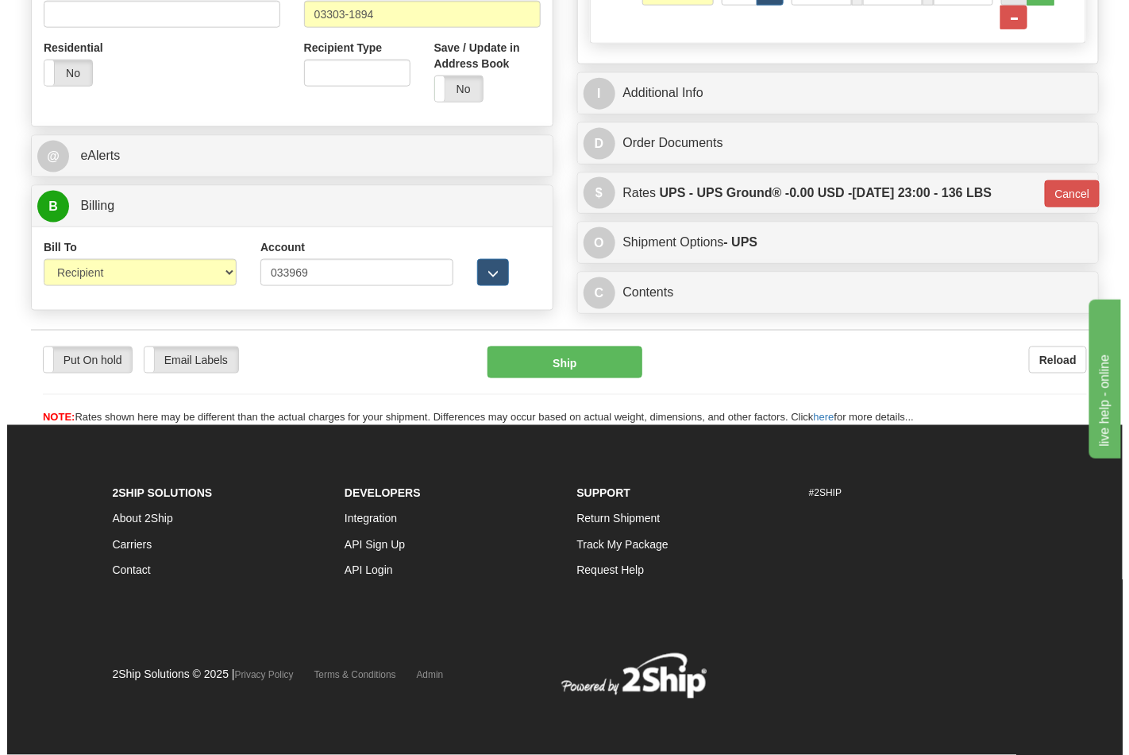
scroll to position [638, 0]
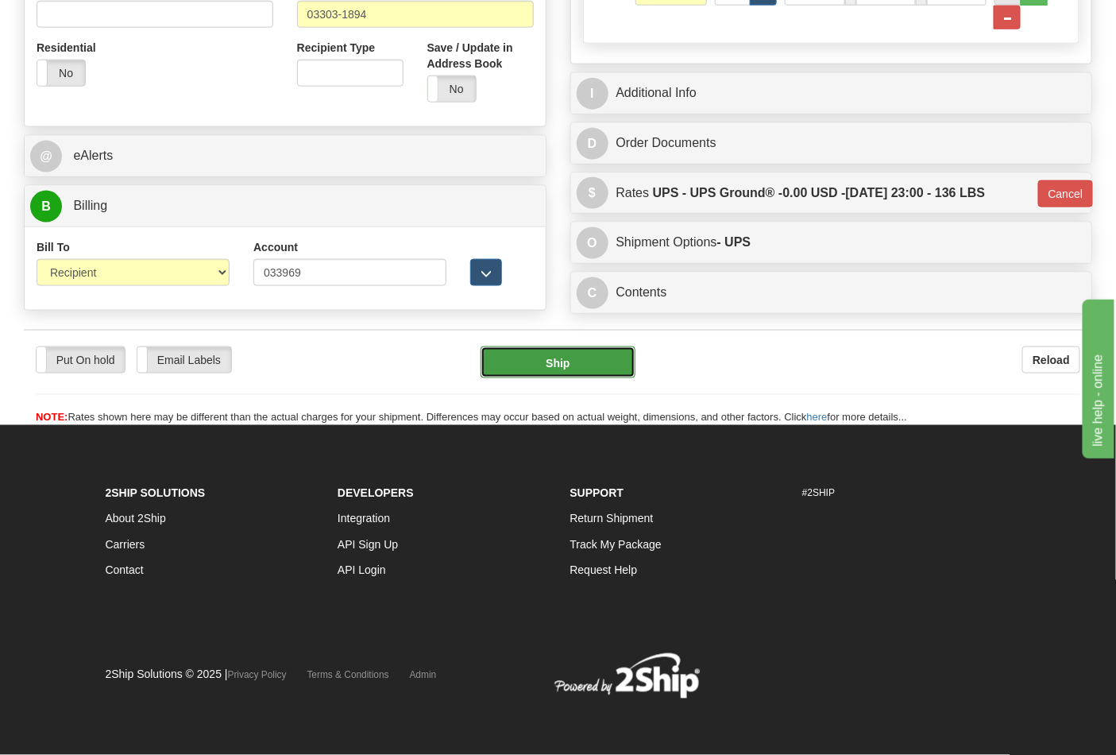
click at [594, 358] on button "Ship" at bounding box center [558, 362] width 154 height 32
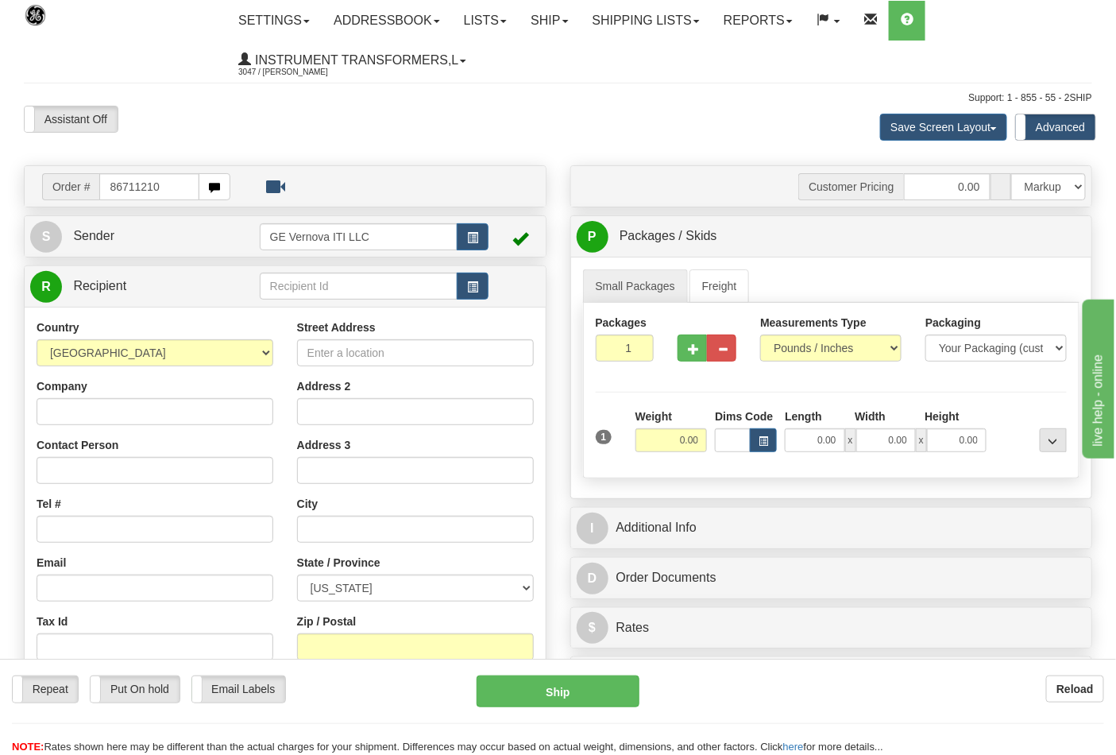
type input "86711210"
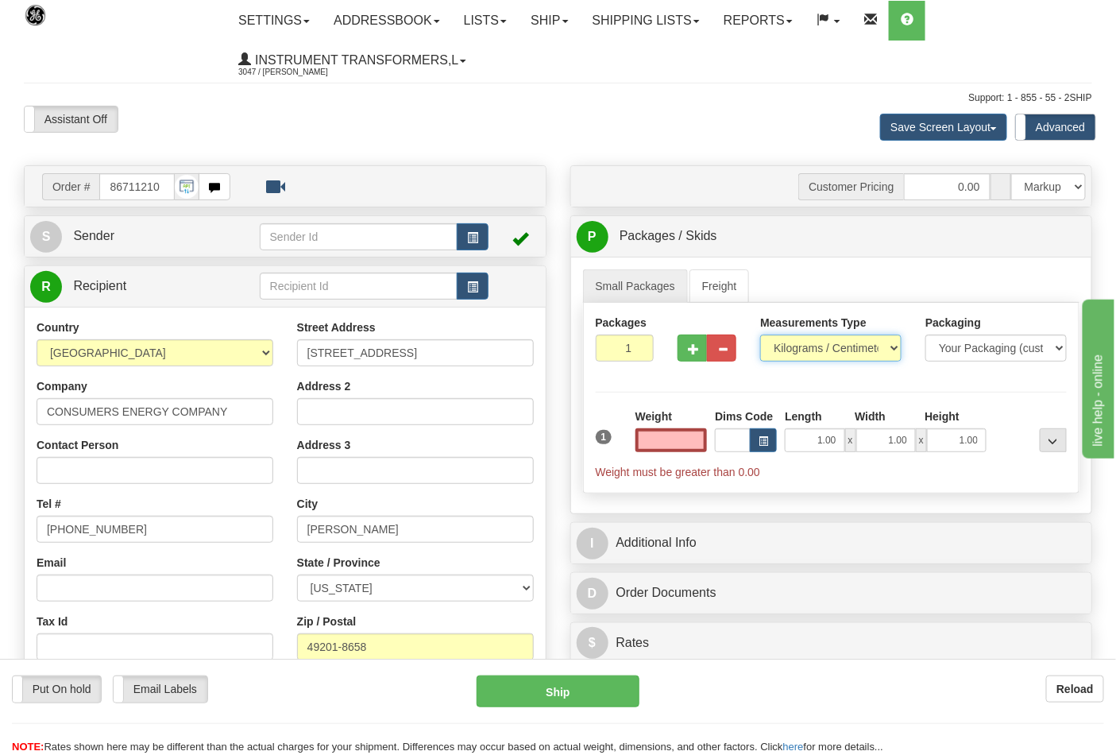
type input "0.00"
click at [805, 347] on select "Pounds / Inches Kilograms / Centimeters" at bounding box center [830, 347] width 141 height 27
click at [805, 359] on select "Pounds / Inches Kilograms / Centimeters" at bounding box center [830, 347] width 141 height 27
click at [809, 350] on select "Pounds / Inches Kilograms / Centimeters" at bounding box center [830, 347] width 141 height 27
select select "0"
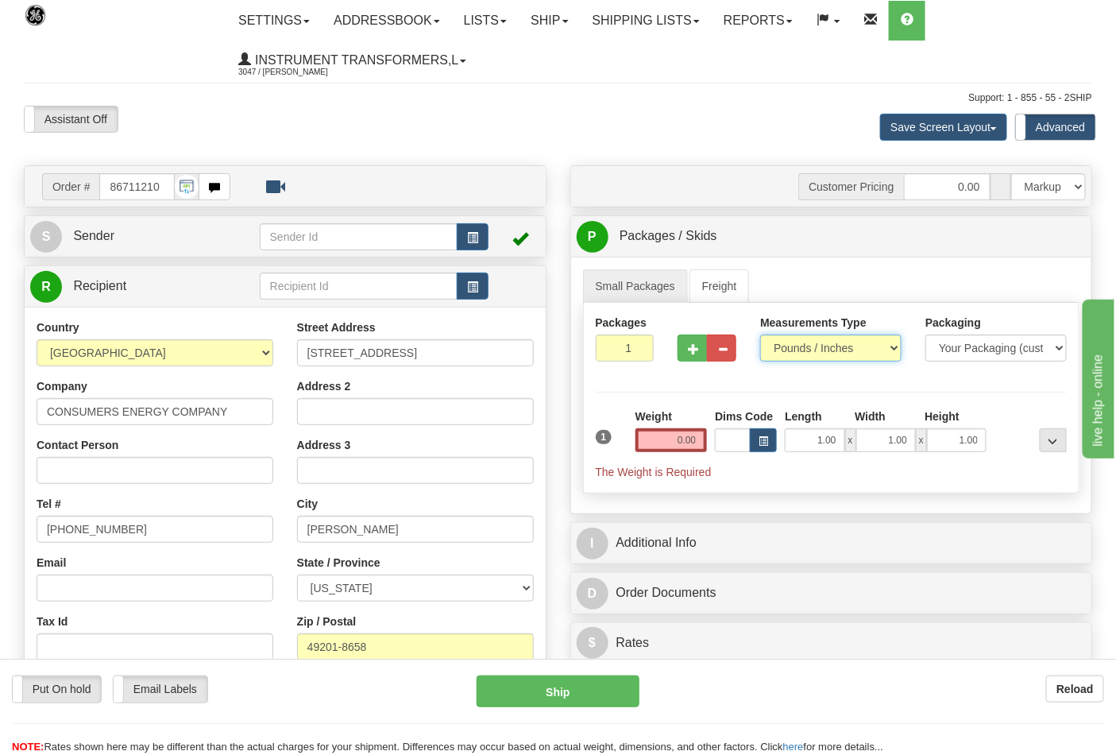
click at [760, 335] on select "Pounds / Inches Kilograms / Centimeters" at bounding box center [830, 347] width 141 height 27
click at [673, 445] on input "0.00" at bounding box center [671, 440] width 72 height 24
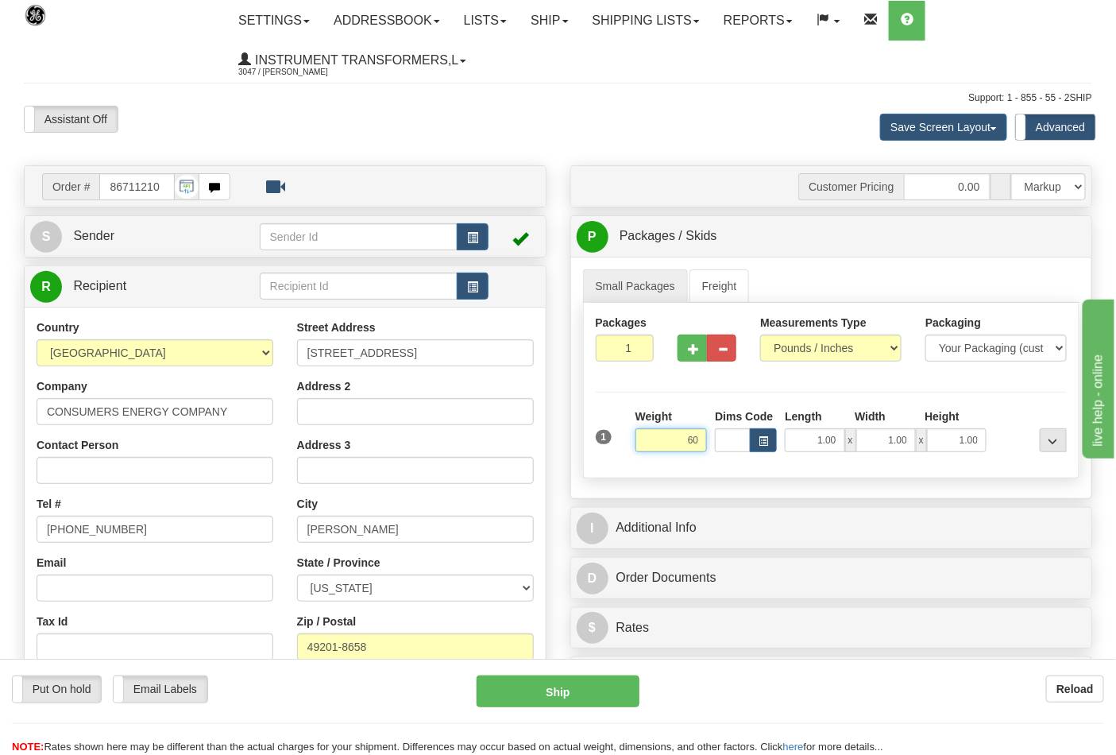
click button "Delete" at bounding box center [0, 0] width 0 height 0
type input "60.00"
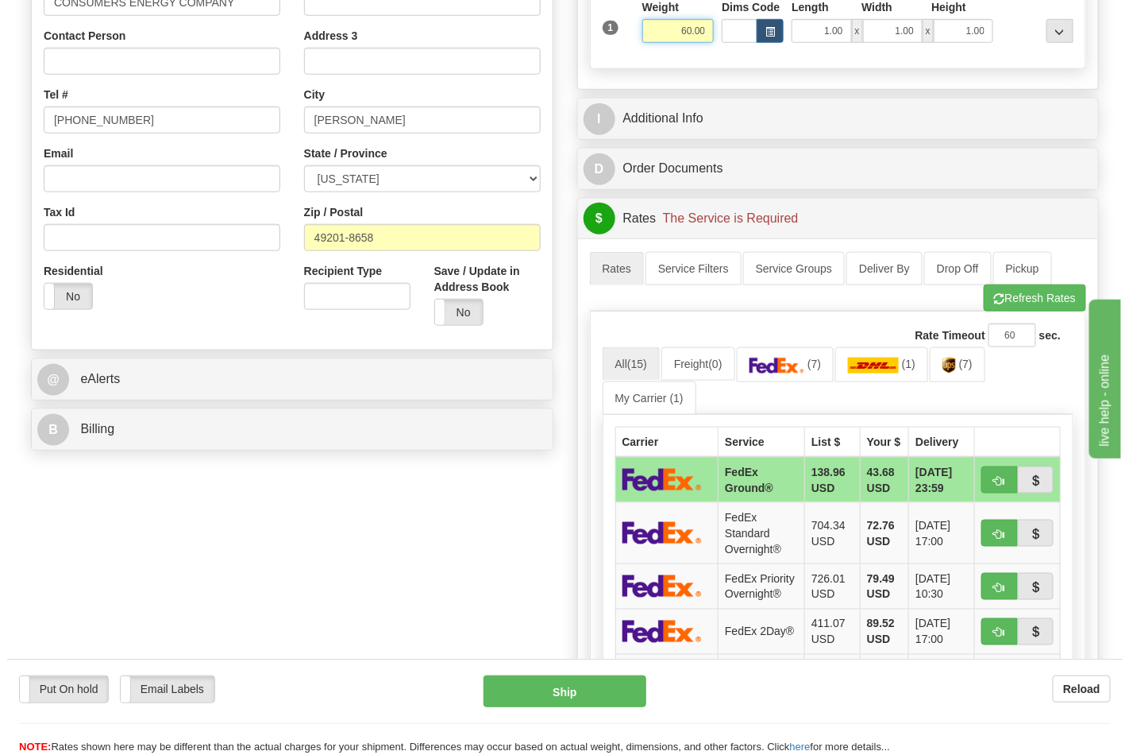
scroll to position [441, 0]
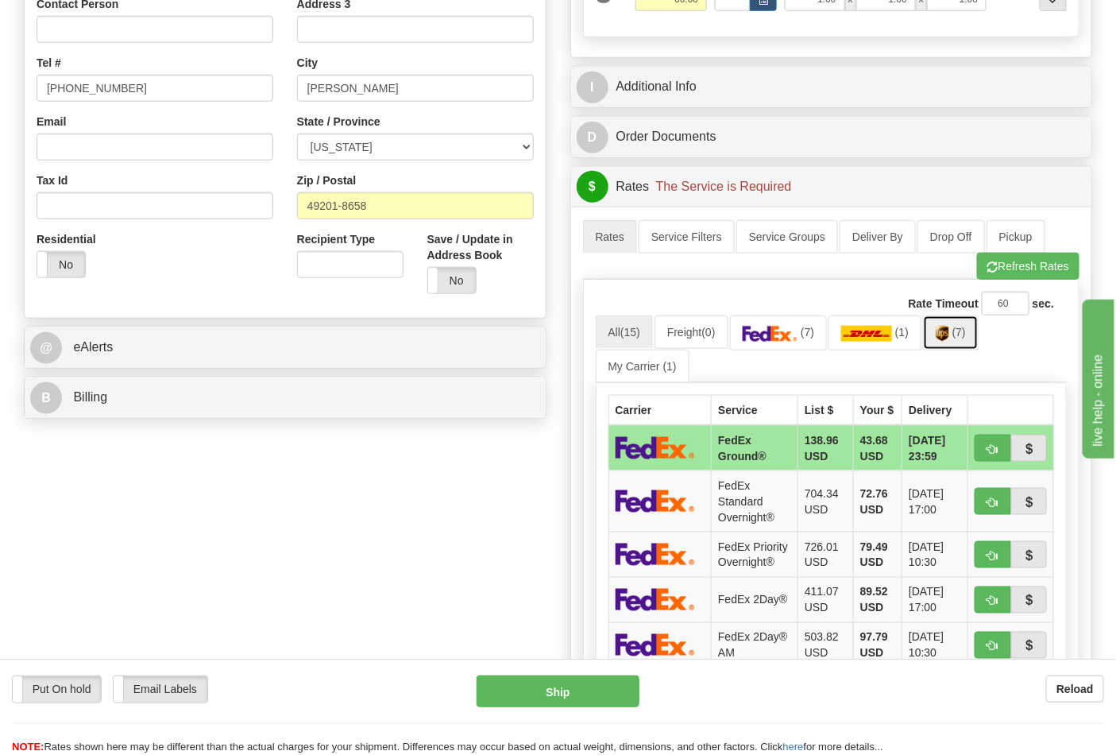
click at [953, 344] on link "(7)" at bounding box center [951, 332] width 56 height 34
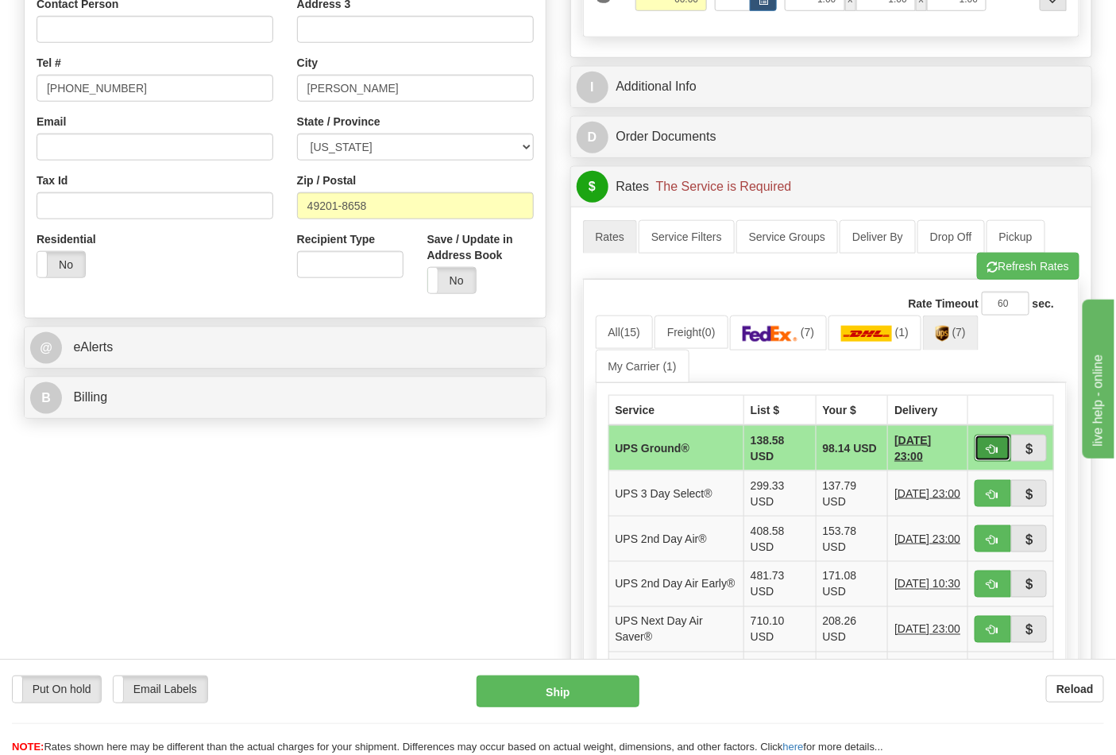
click at [996, 448] on span "button" at bounding box center [992, 449] width 11 height 10
type input "03"
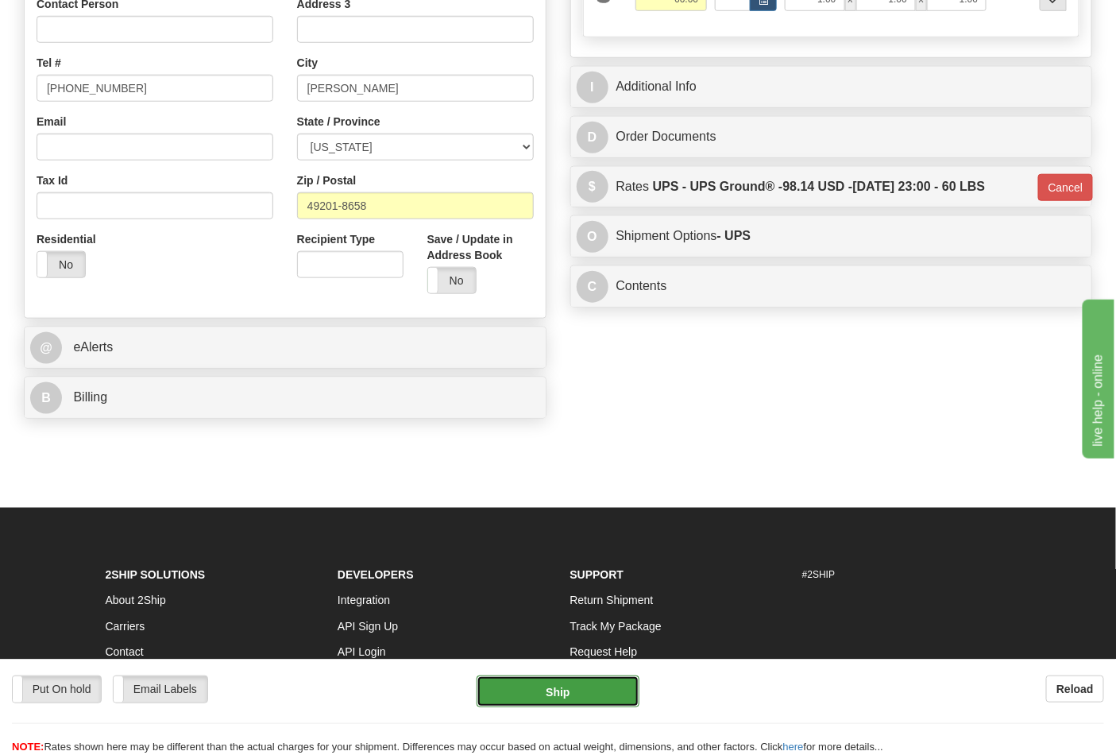
click at [498, 683] on button "Ship" at bounding box center [558, 691] width 162 height 32
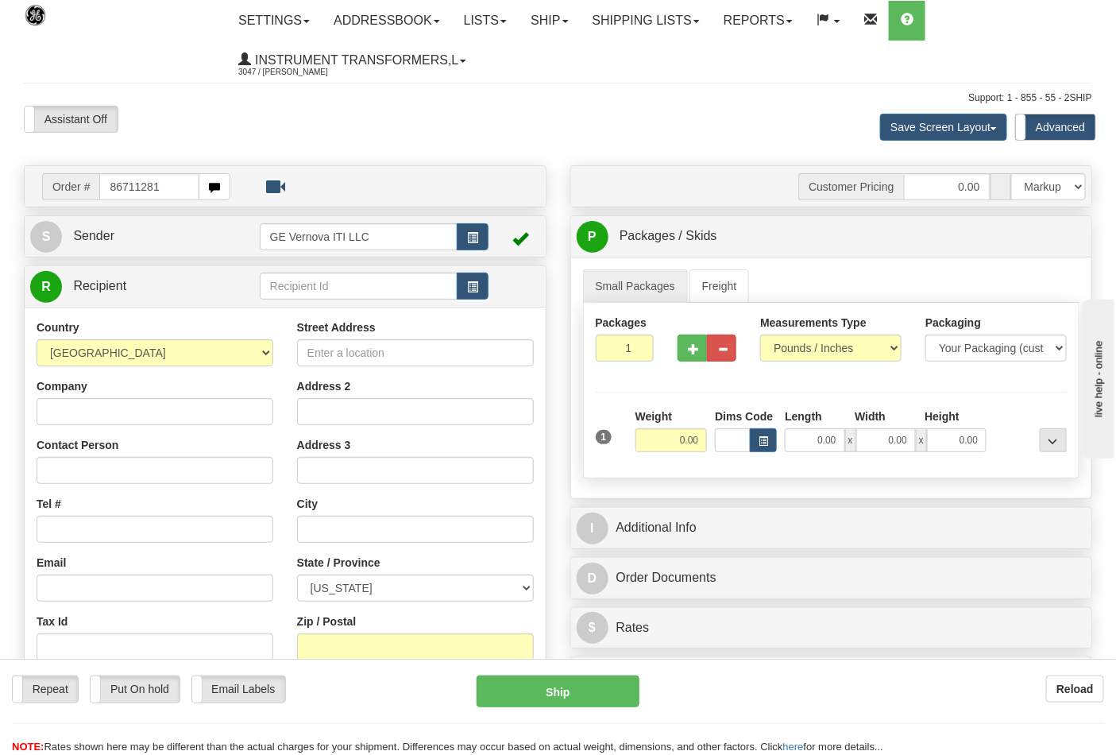
type input "86711281"
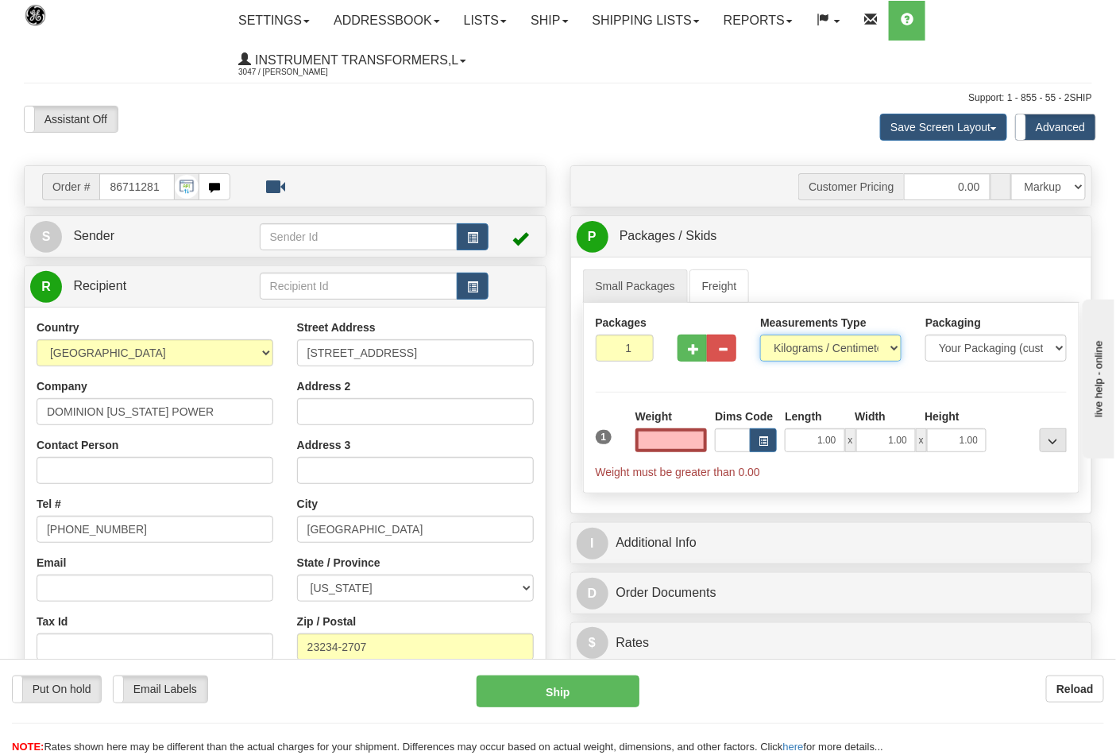
type input "0.00"
drag, startPoint x: 851, startPoint y: 339, endPoint x: 847, endPoint y: 353, distance: 14.1
click at [851, 339] on select "Pounds / Inches Kilograms / Centimeters" at bounding box center [830, 347] width 141 height 27
select select "0"
click at [760, 335] on select "Pounds / Inches Kilograms / Centimeters" at bounding box center [830, 347] width 141 height 27
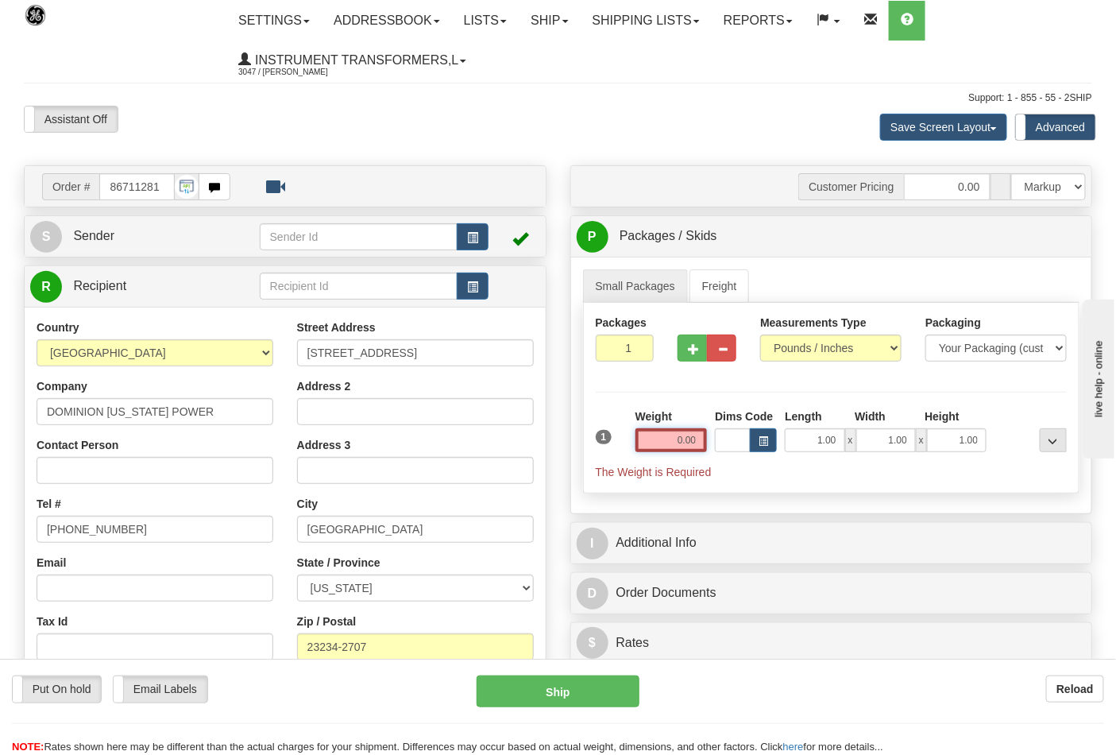
click at [679, 443] on input "0.00" at bounding box center [671, 440] width 72 height 24
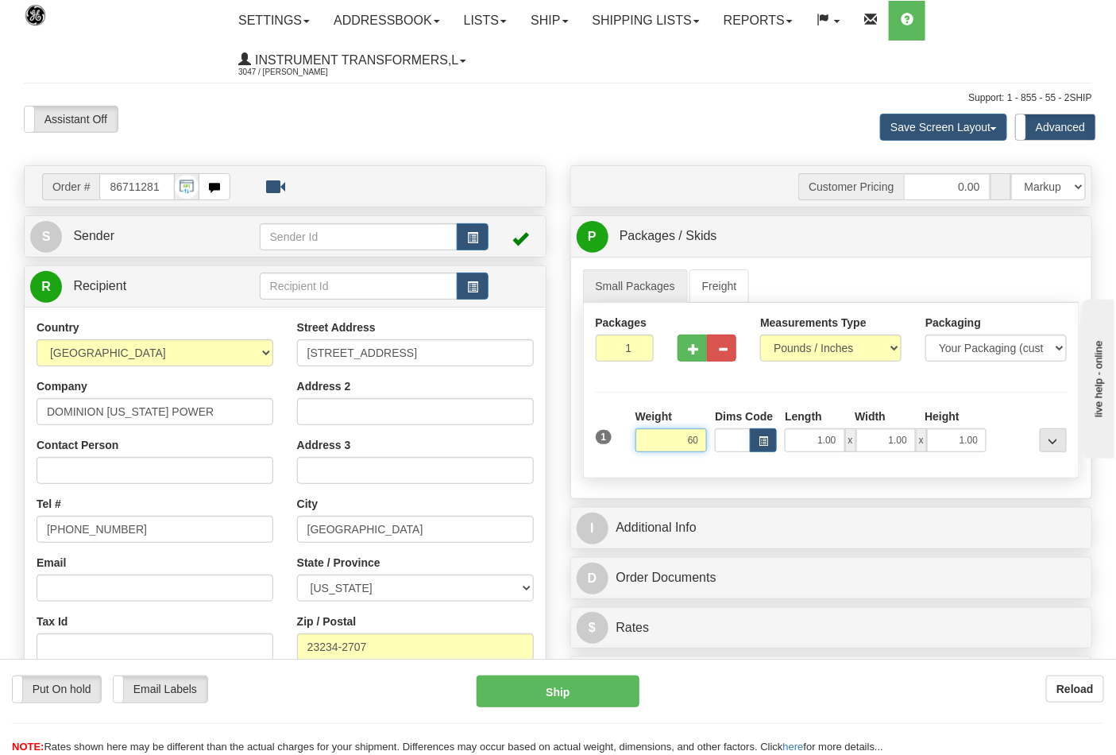
click button "Delete" at bounding box center [0, 0] width 0 height 0
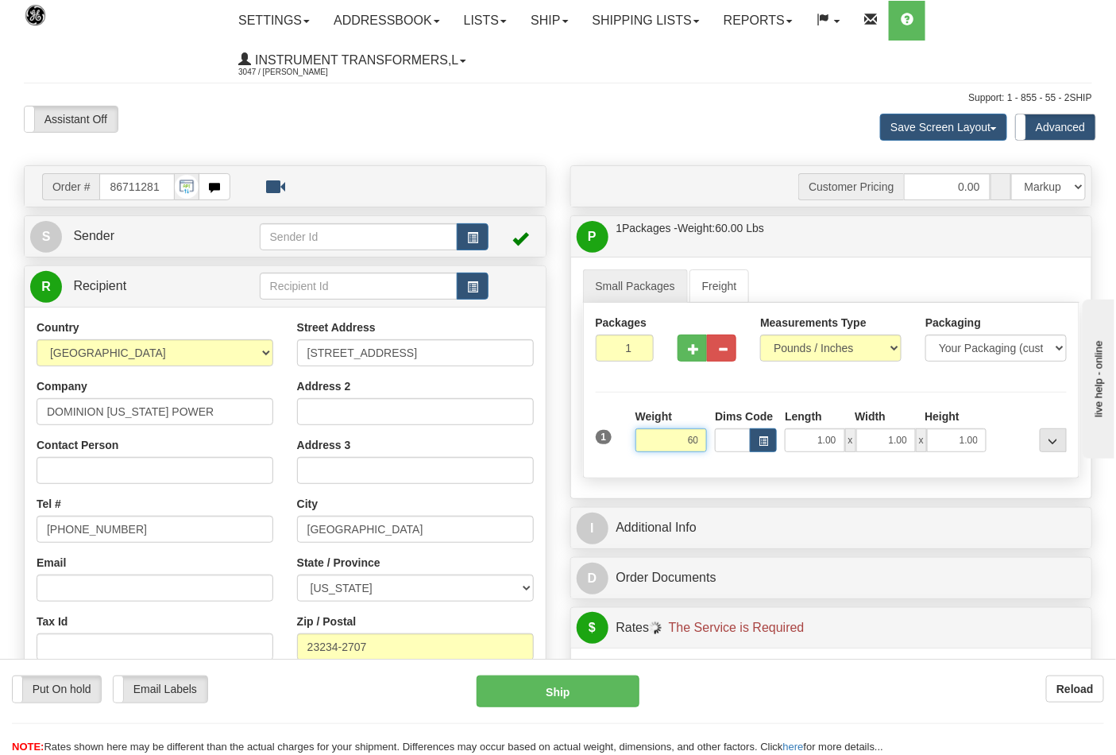
type input "60.00"
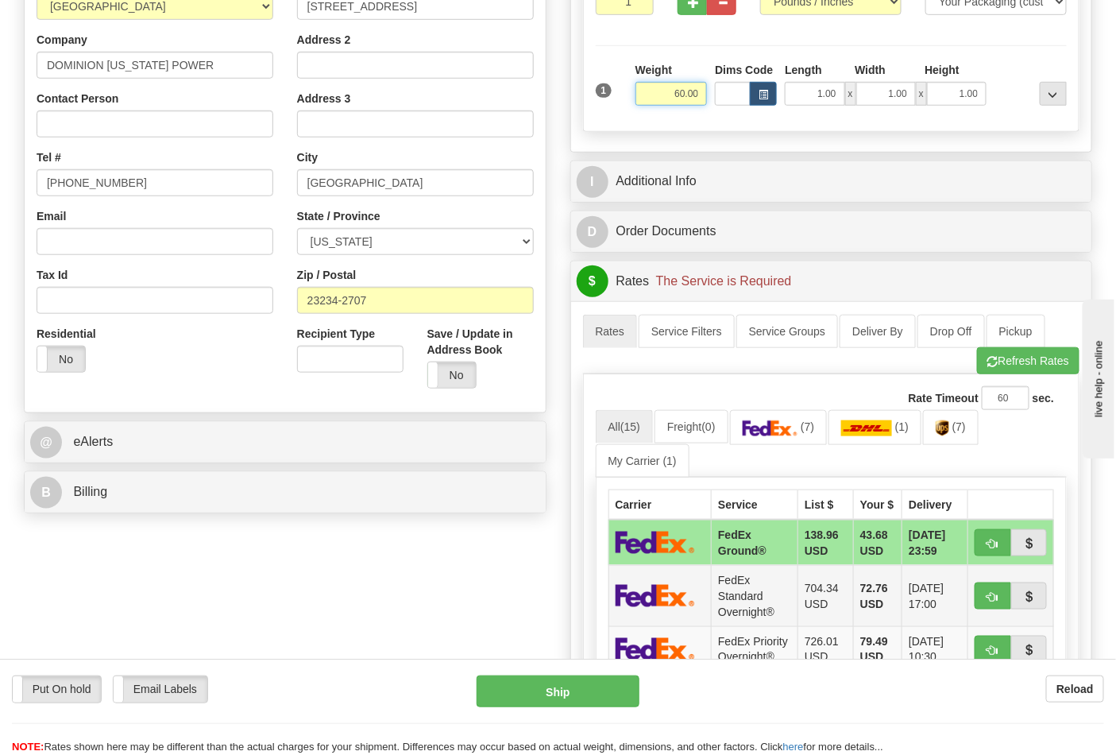
scroll to position [353, 0]
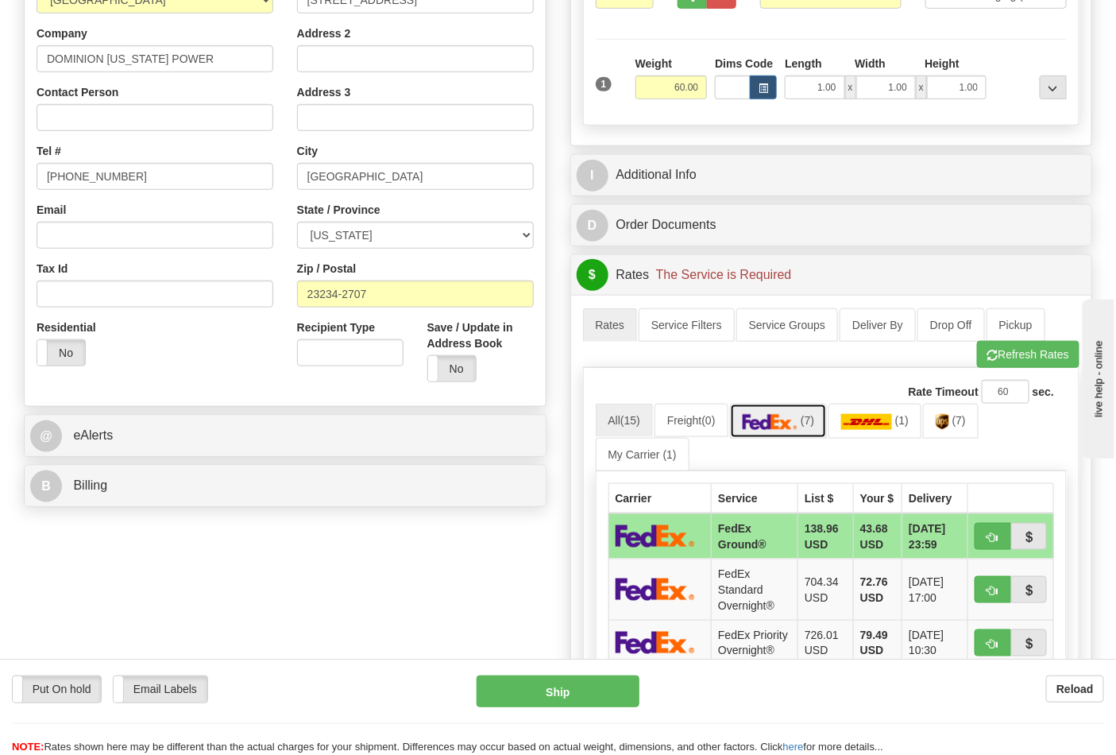
click at [780, 434] on link "(7)" at bounding box center [779, 420] width 98 height 34
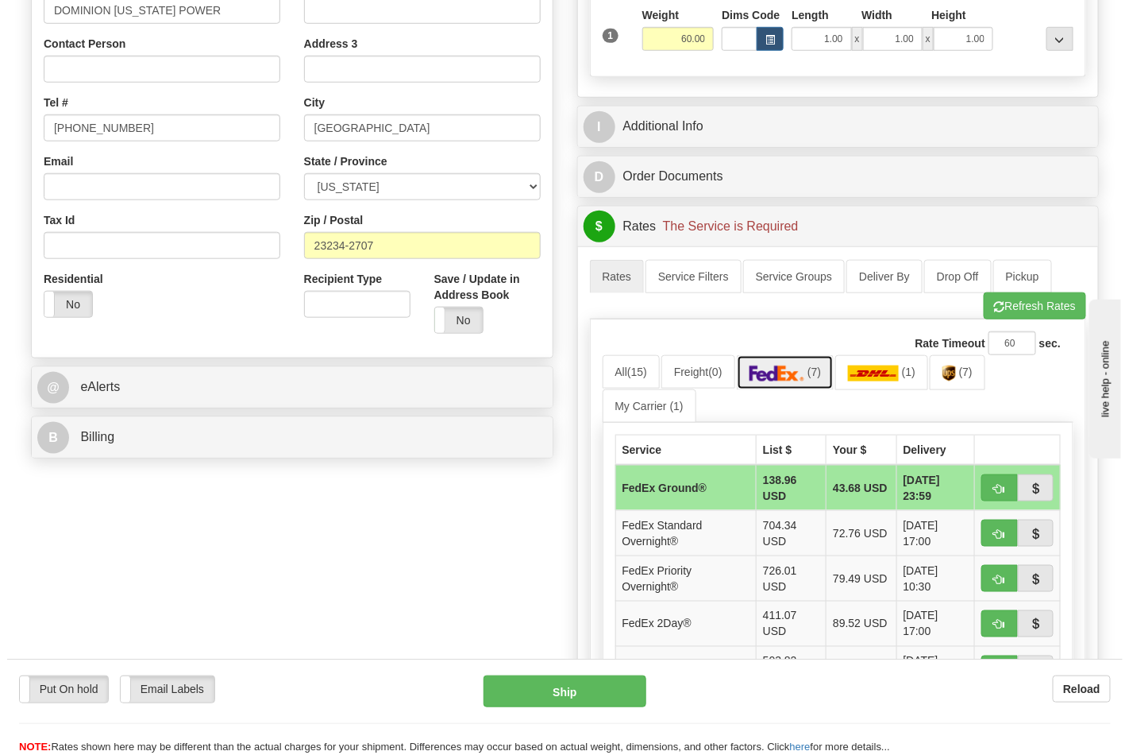
scroll to position [441, 0]
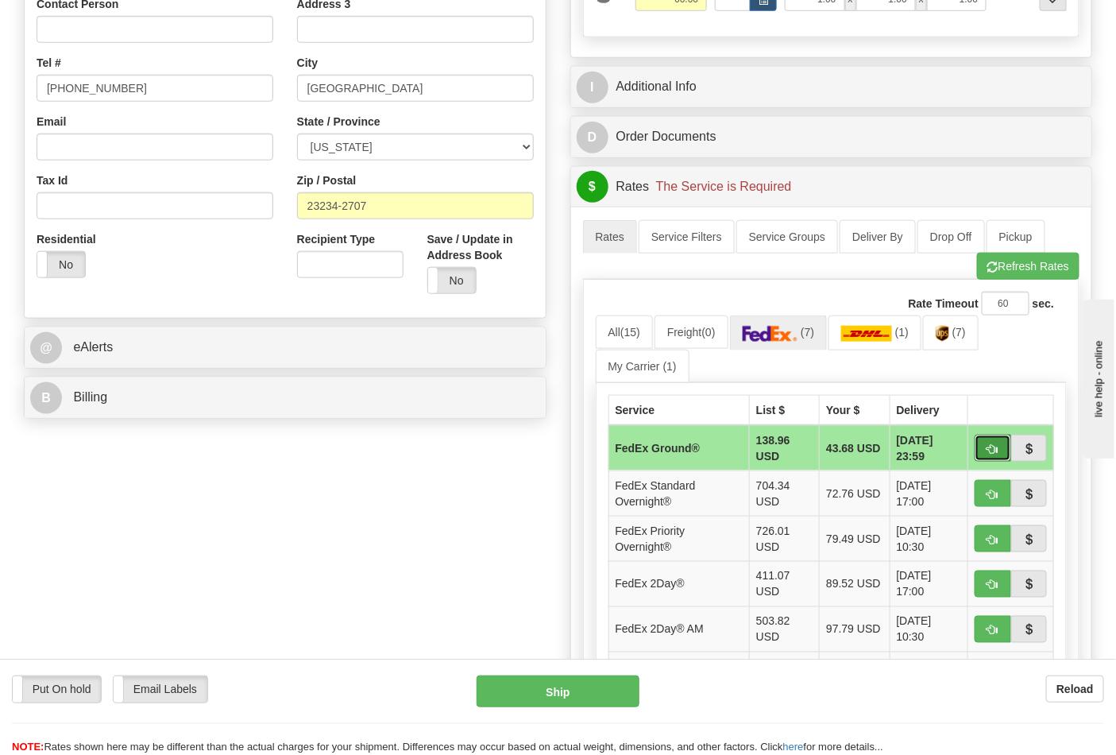
click at [990, 461] on button "button" at bounding box center [993, 447] width 37 height 27
type input "92"
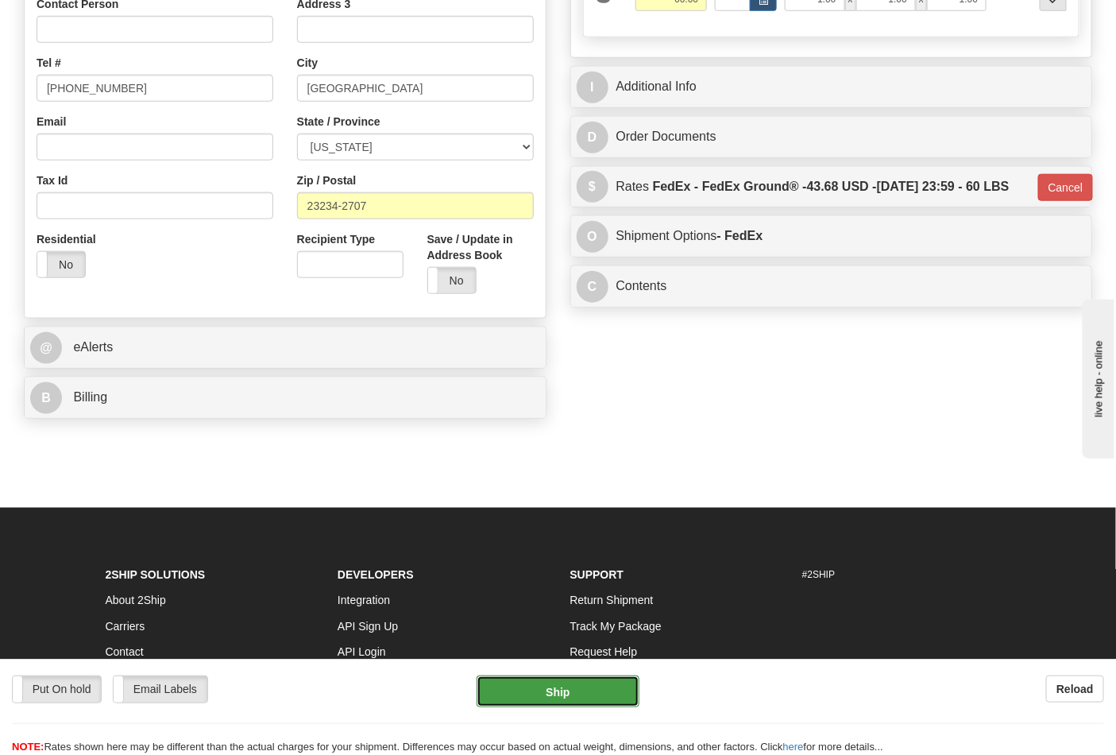
click at [553, 677] on button "Ship" at bounding box center [558, 691] width 162 height 32
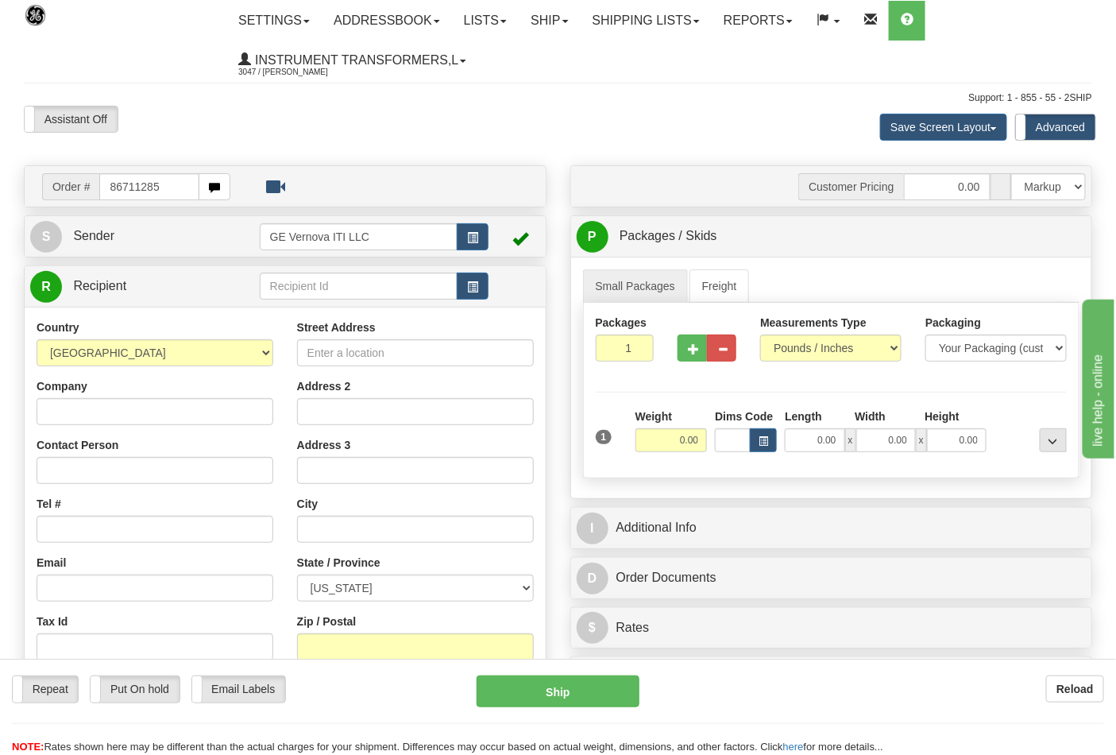
type input "86711285"
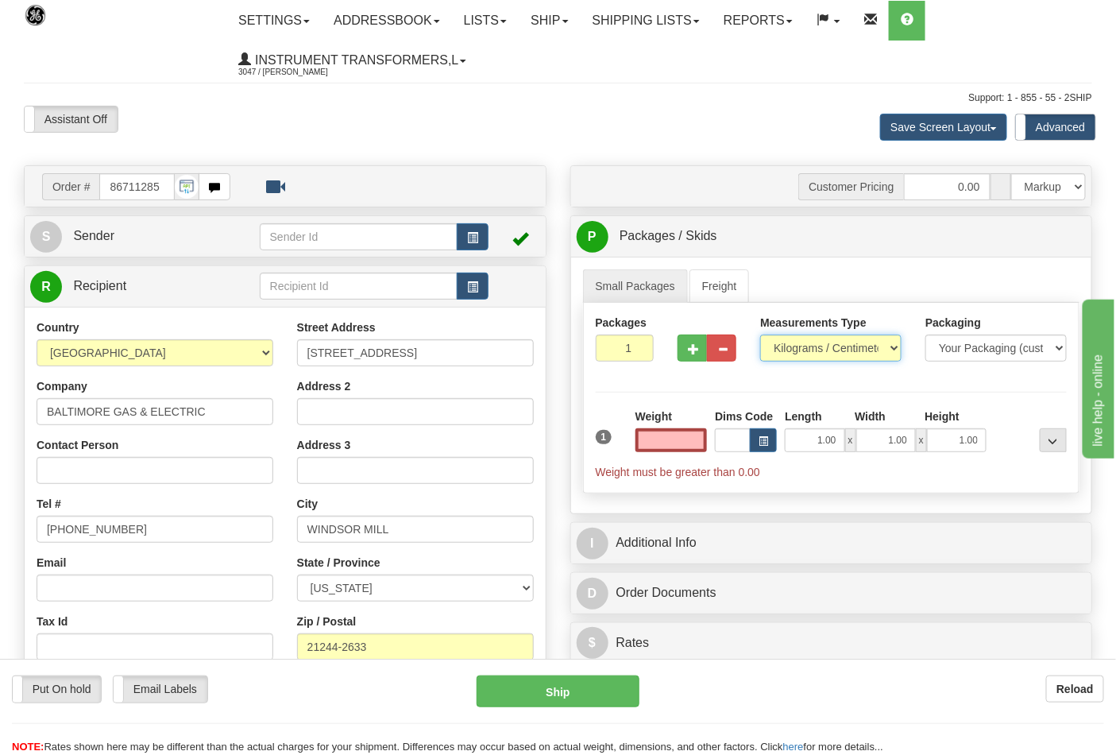
type input "0.00"
click at [847, 350] on select "Pounds / Inches Kilograms / Centimeters" at bounding box center [830, 347] width 141 height 27
select select "0"
click at [760, 335] on select "Pounds / Inches Kilograms / Centimeters" at bounding box center [830, 347] width 141 height 27
click at [669, 443] on input "0.00" at bounding box center [671, 440] width 72 height 24
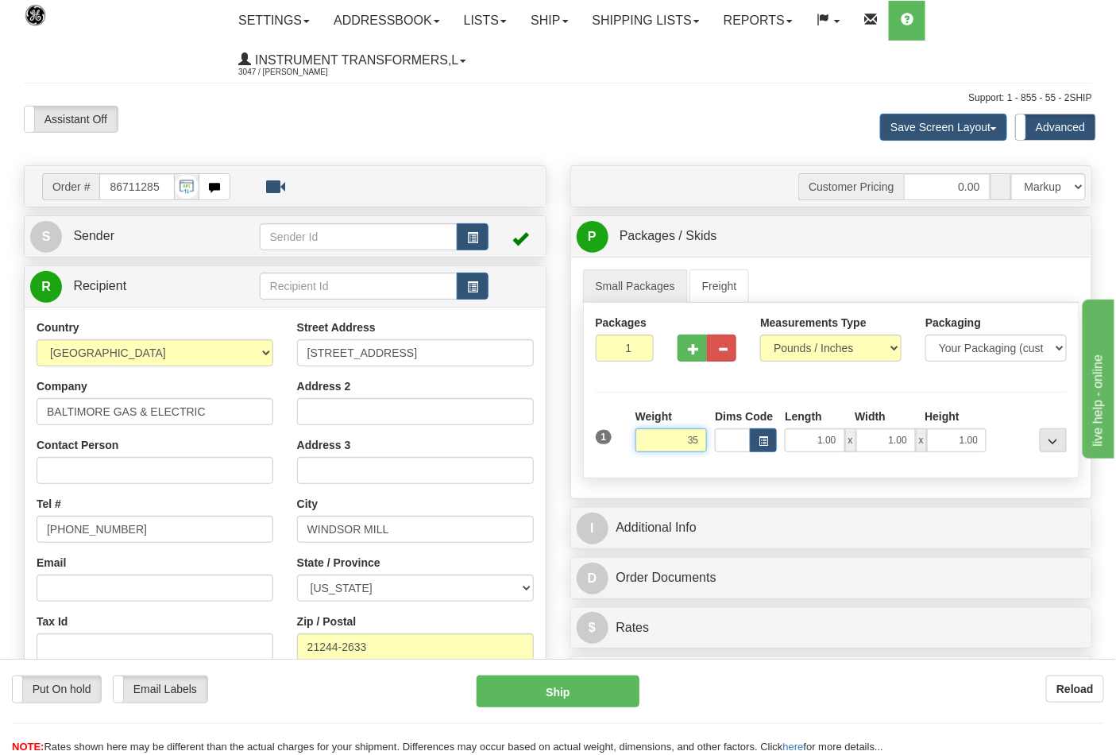
click button "Delete" at bounding box center [0, 0] width 0 height 0
type input "35.00"
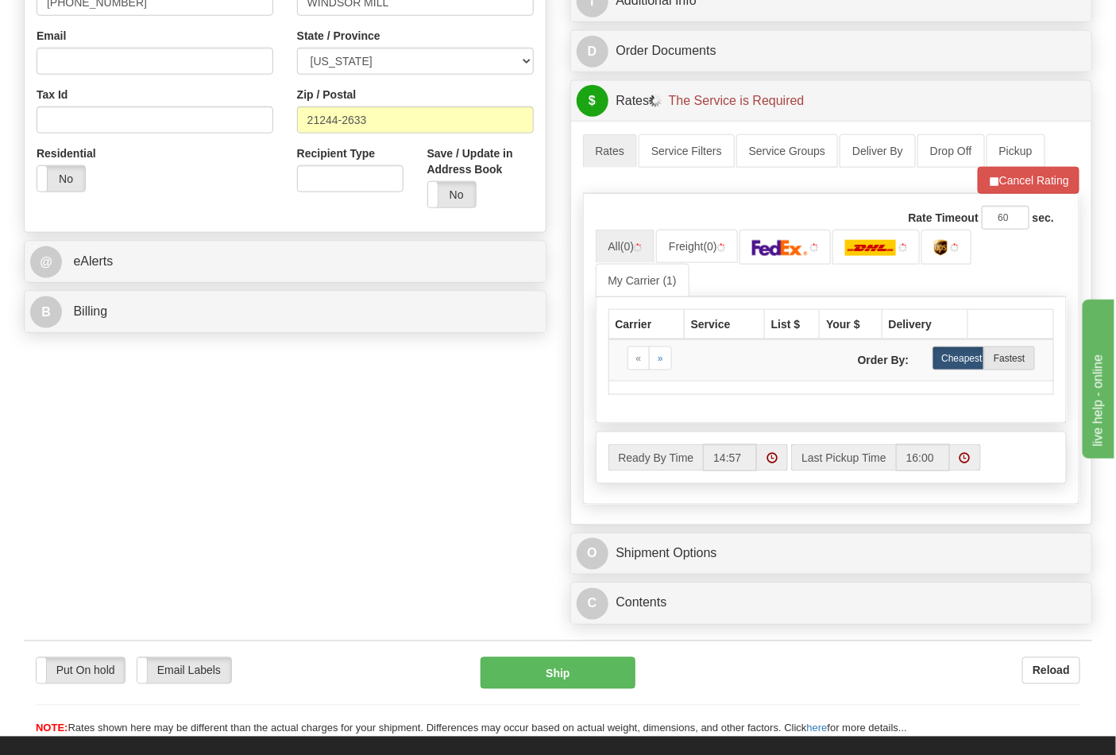
scroll to position [529, 0]
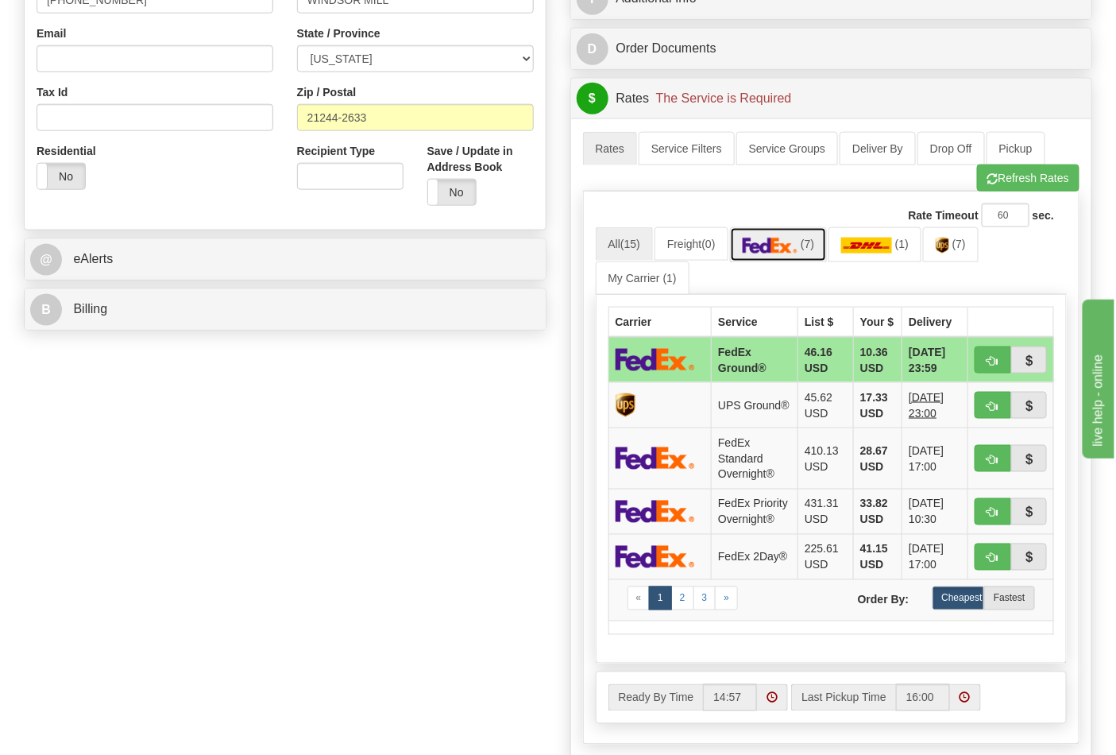
click at [806, 237] on link "(7)" at bounding box center [779, 244] width 98 height 34
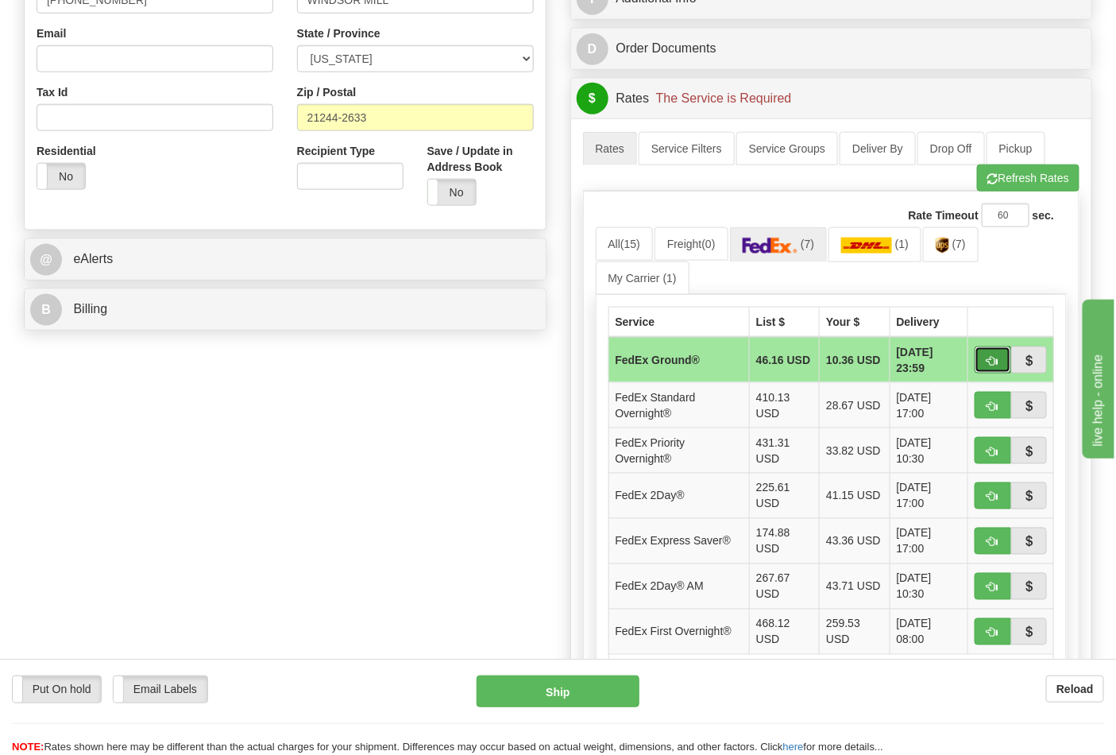
click at [986, 359] on button "button" at bounding box center [993, 359] width 37 height 27
type input "92"
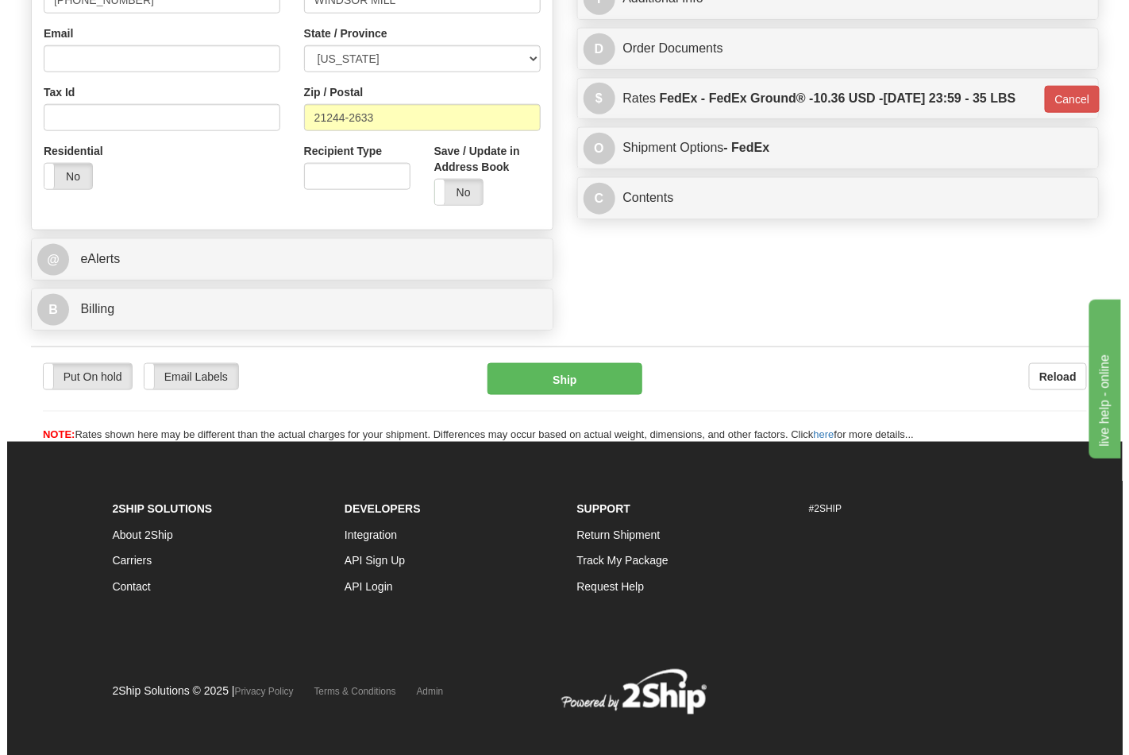
scroll to position [525, 0]
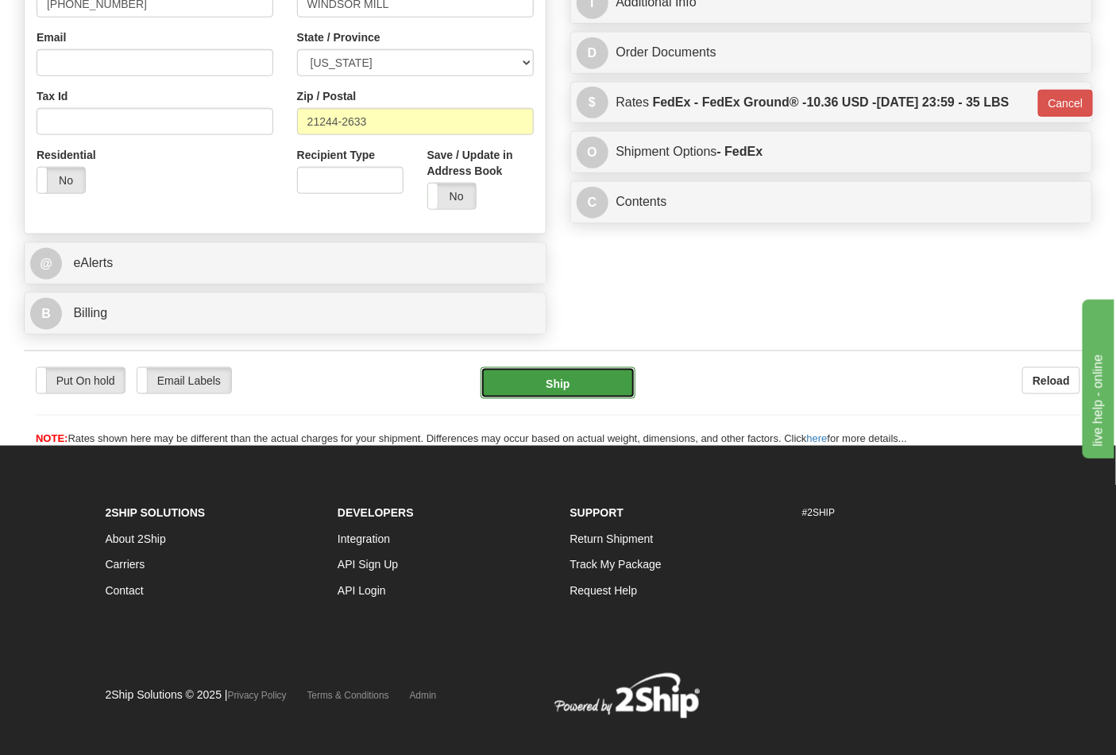
click at [584, 386] on button "Ship" at bounding box center [558, 383] width 154 height 32
